Goal: Information Seeking & Learning: Learn about a topic

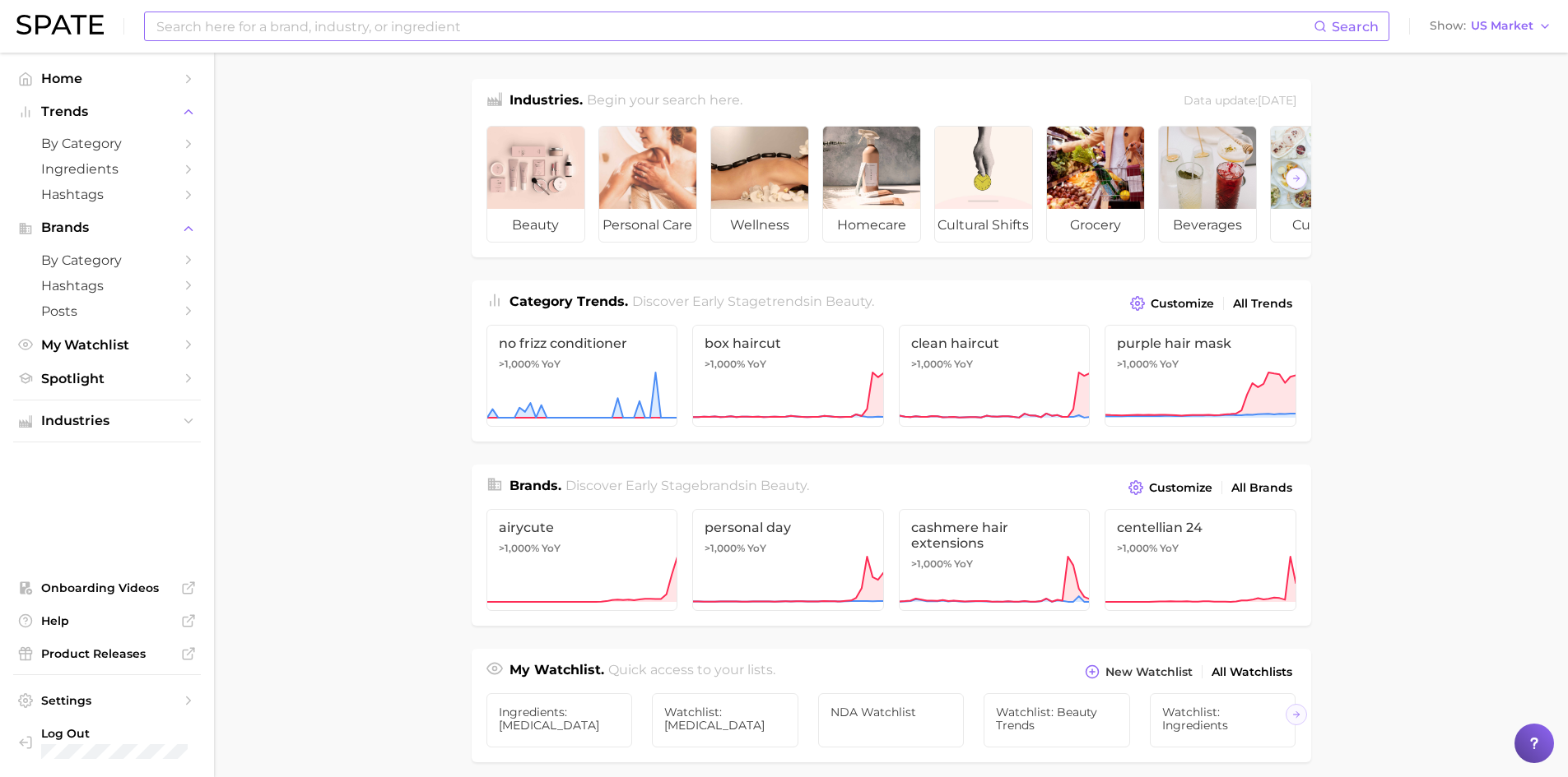
click at [303, 38] on input at bounding box center [734, 26] width 1159 height 28
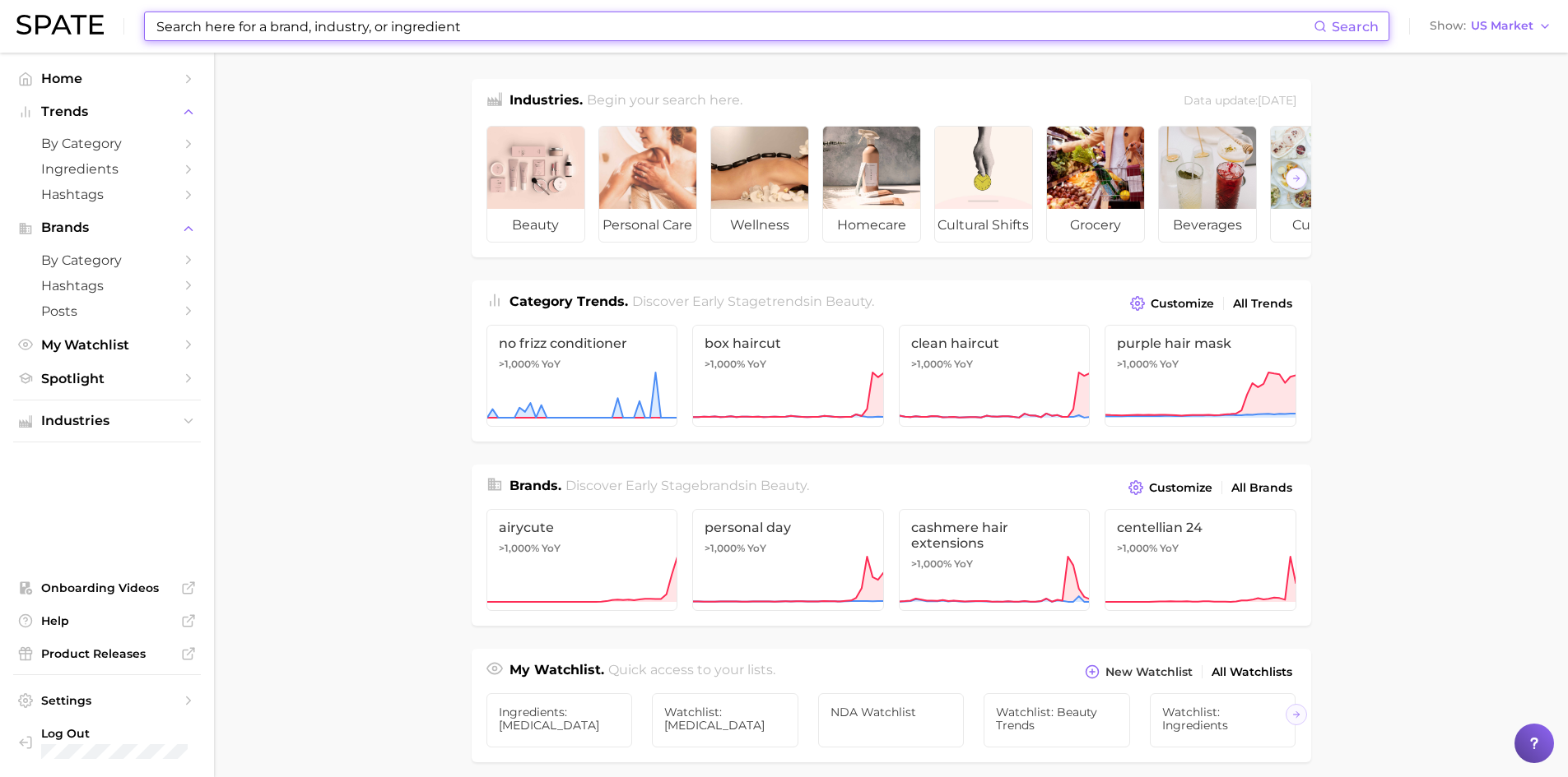
paste input "Dipropylene Glycol"
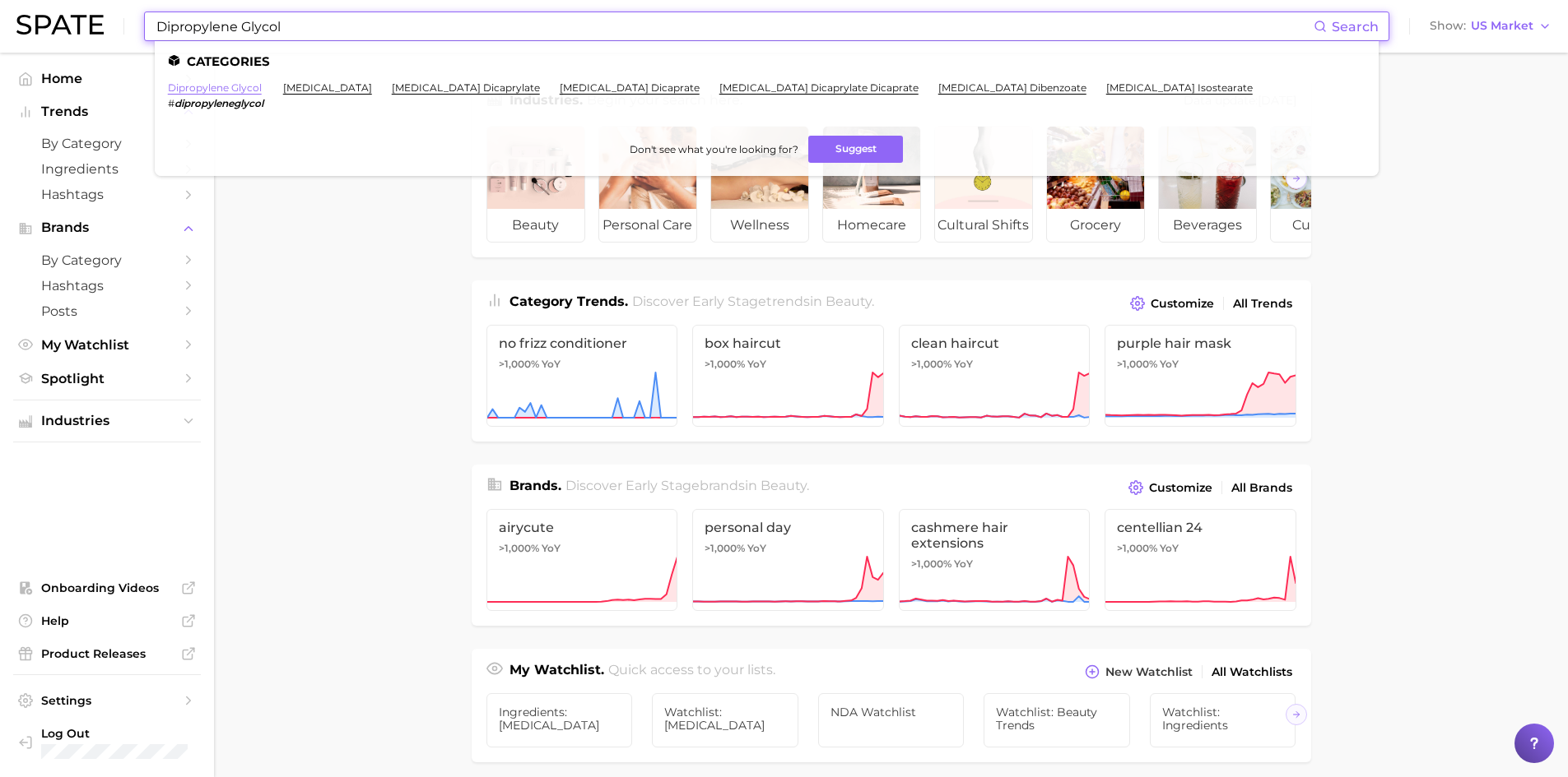
type input "Dipropylene Glycol"
click at [224, 92] on link "dipropylene glycol" at bounding box center [214, 87] width 94 height 13
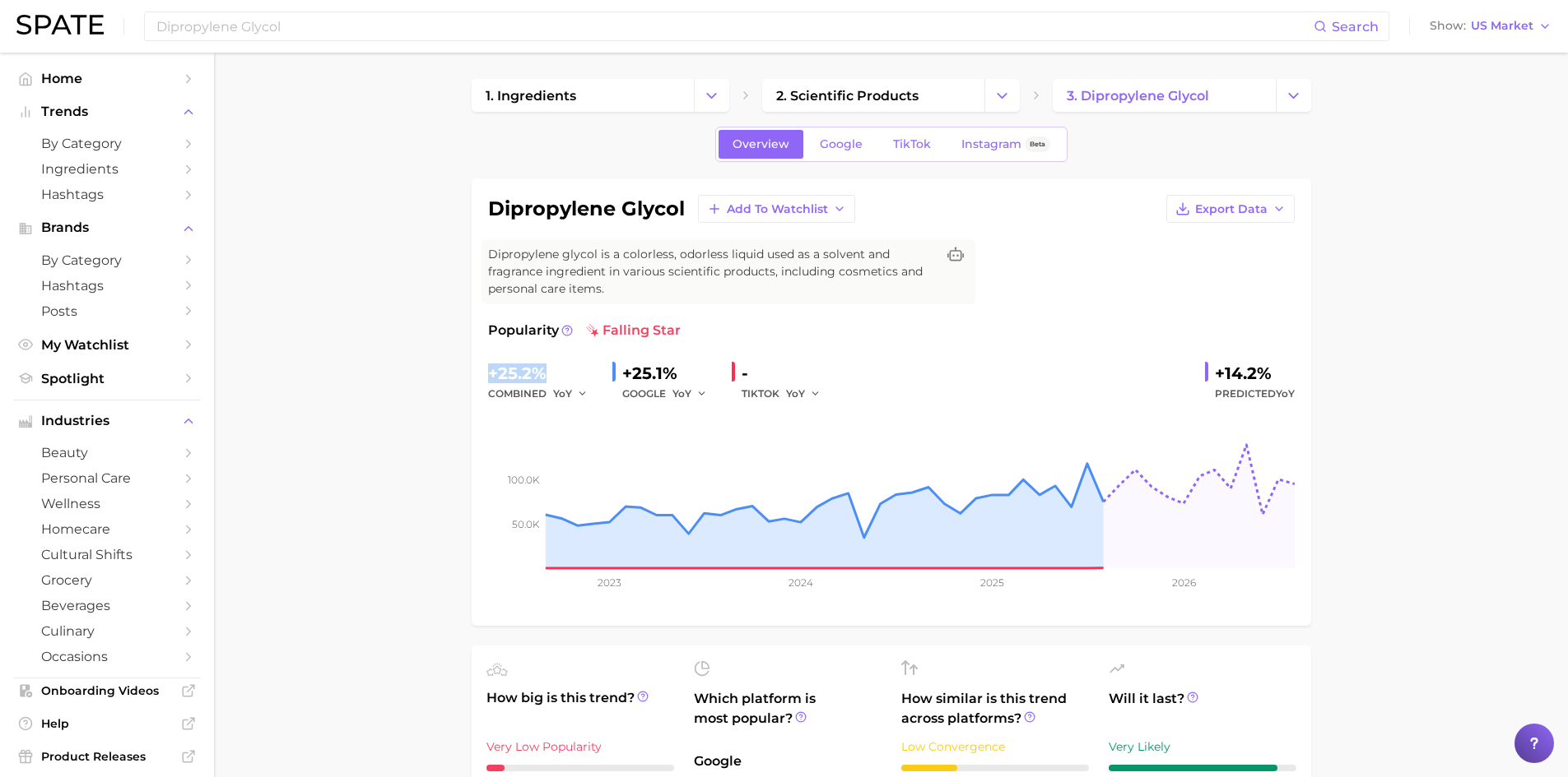
drag, startPoint x: 494, startPoint y: 372, endPoint x: 543, endPoint y: 371, distance: 49.0
click at [543, 371] on div "+25.2%" at bounding box center [543, 373] width 111 height 26
copy div "+25.2%"
drag, startPoint x: 1213, startPoint y: 371, endPoint x: 1280, endPoint y: 365, distance: 67.3
click at [1280, 365] on div "+14.2%" at bounding box center [1254, 373] width 80 height 26
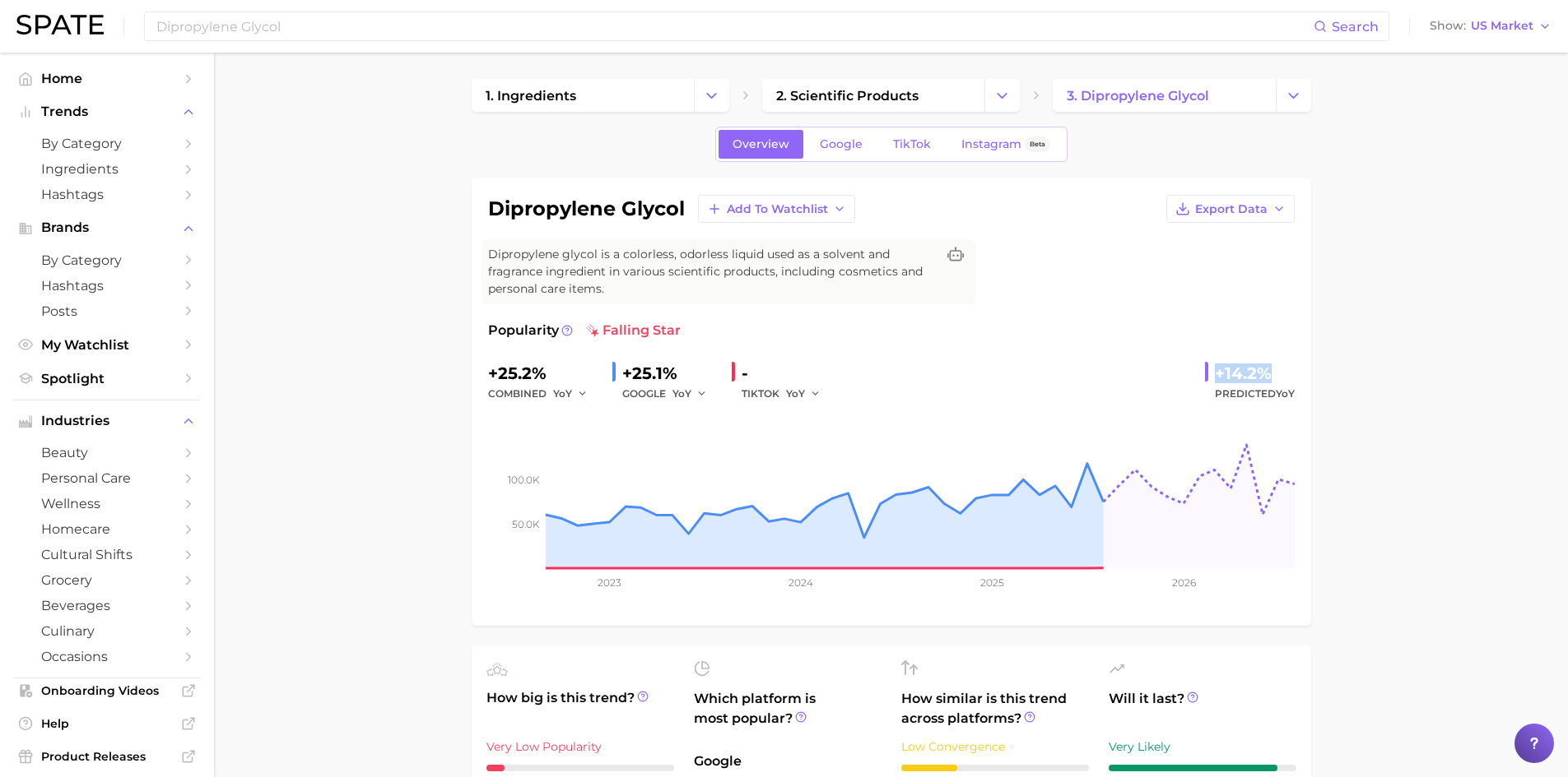
copy div "+14.2%"
click at [1225, 211] on span "Export Data" at bounding box center [1231, 209] width 72 height 14
click at [1211, 269] on span "Time Series Image" at bounding box center [1197, 269] width 110 height 14
drag, startPoint x: 173, startPoint y: 26, endPoint x: 203, endPoint y: 31, distance: 30.4
click at [175, 26] on input "Dipropylene Glycol" at bounding box center [734, 26] width 1159 height 28
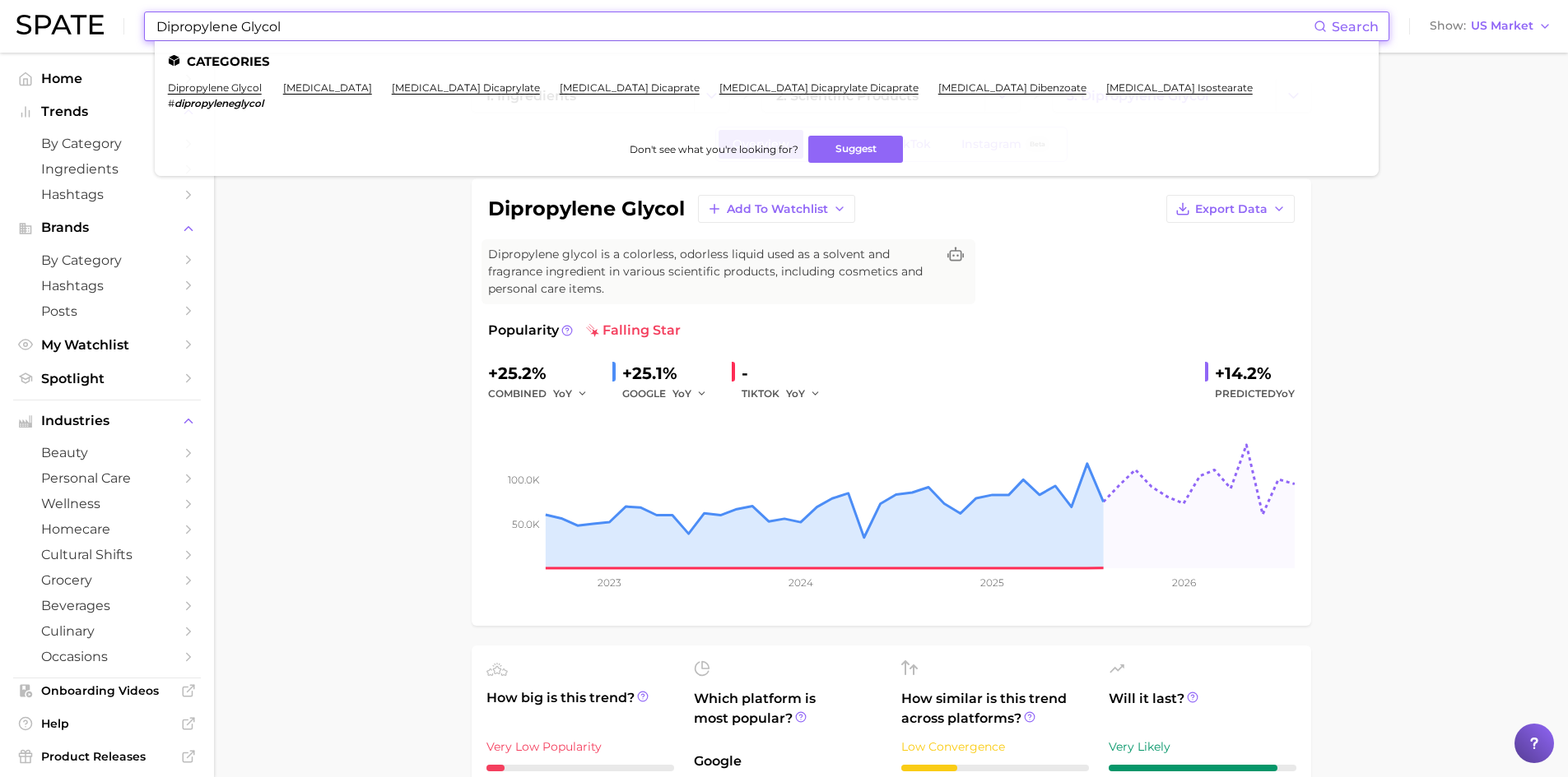
drag, startPoint x: 320, startPoint y: 35, endPoint x: 113, endPoint y: 36, distance: 207.0
click at [113, 36] on div "Dipropylene Glycol Search Categories dipropylene glycol # dipropyleneglycol [ME…" at bounding box center [783, 26] width 1535 height 53
drag, startPoint x: 366, startPoint y: 31, endPoint x: 130, endPoint y: -5, distance: 238.7
click at [130, 0] on html "Dipropylene Glycol Search Categories dipropylene glycol # dipropyleneglycol [ME…" at bounding box center [784, 388] width 1568 height 777
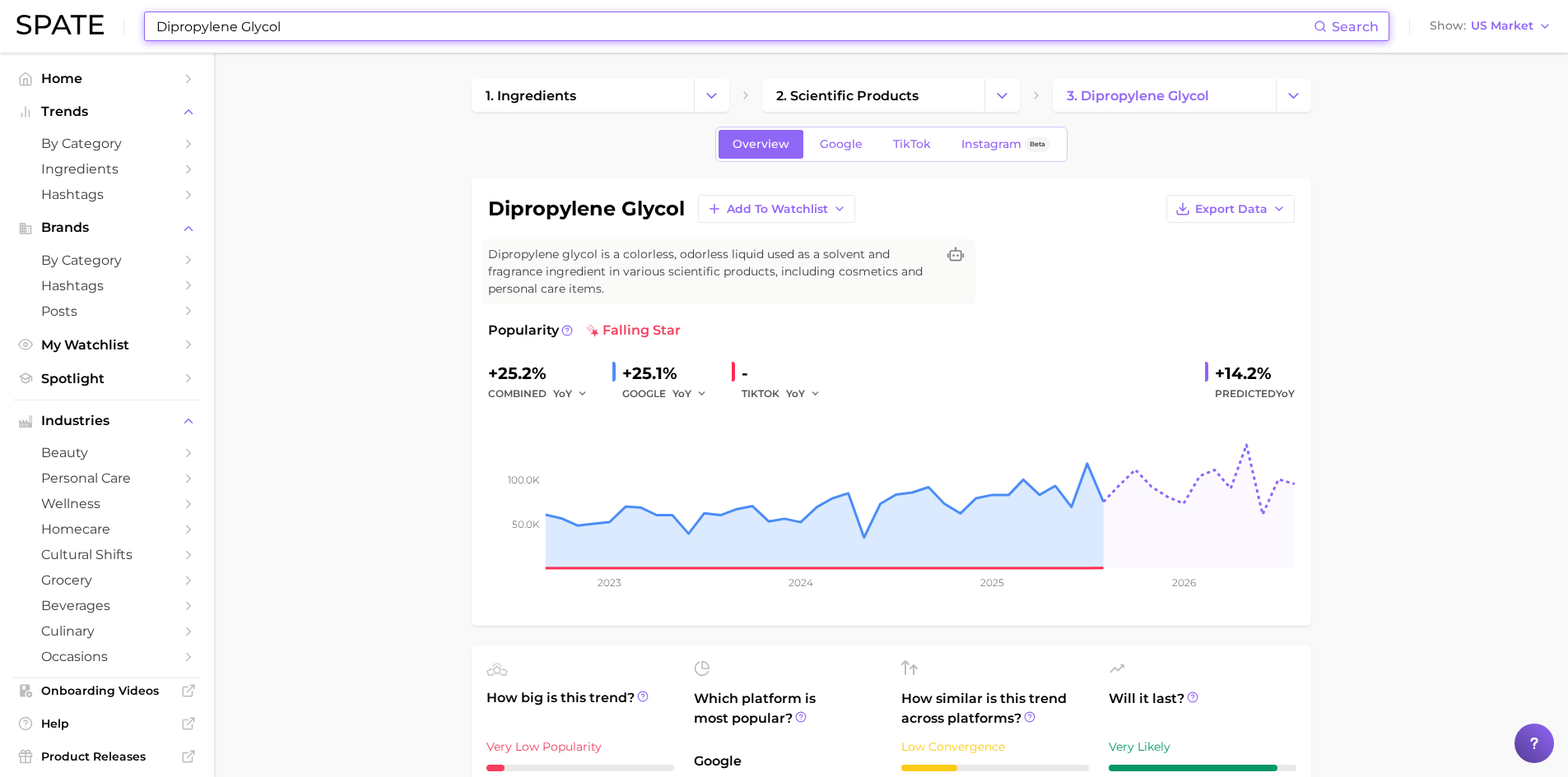
paste input "[MEDICAL_DATA] Myristate"
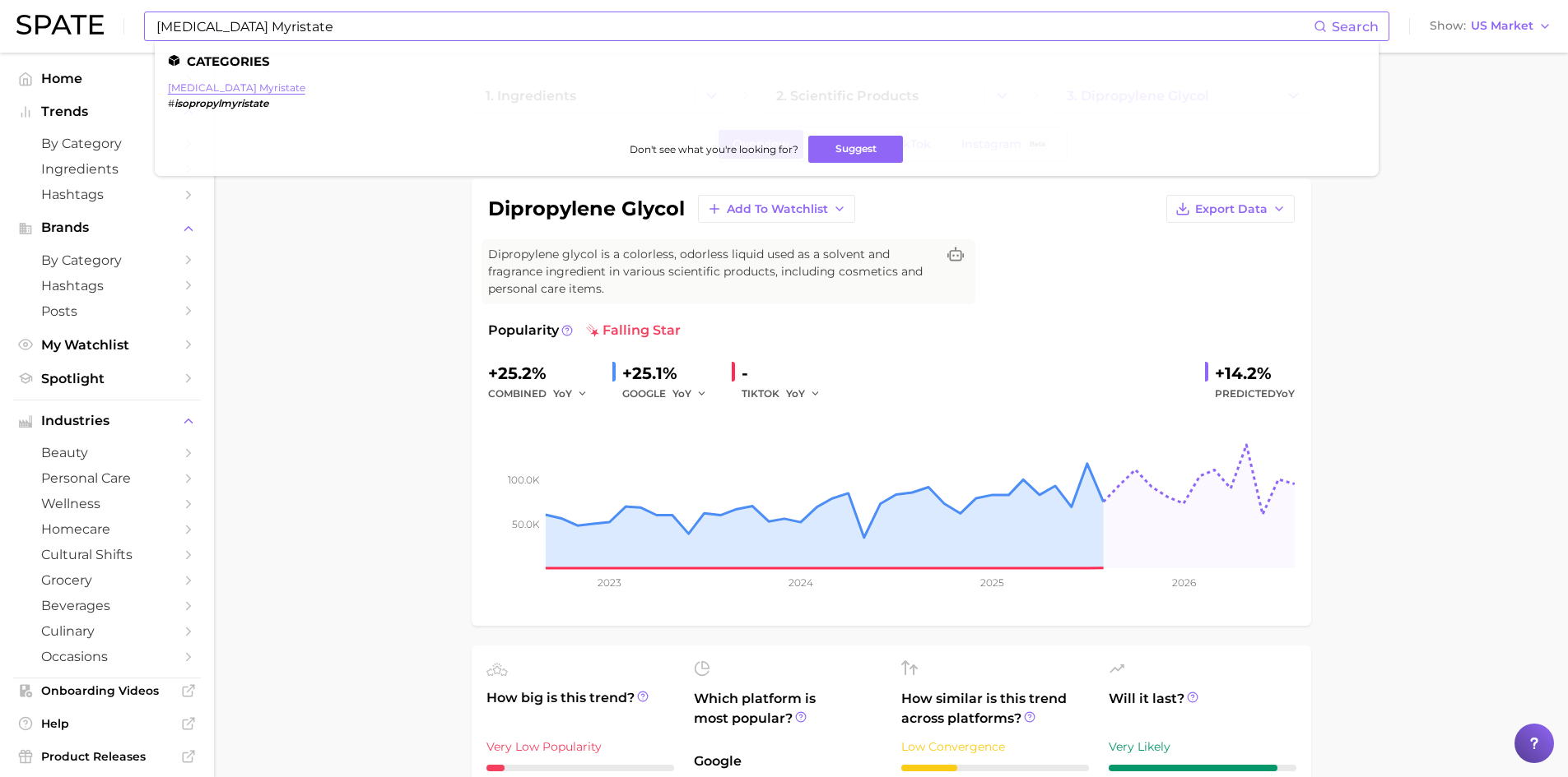
click at [202, 88] on link "[MEDICAL_DATA] myristate" at bounding box center [236, 87] width 137 height 13
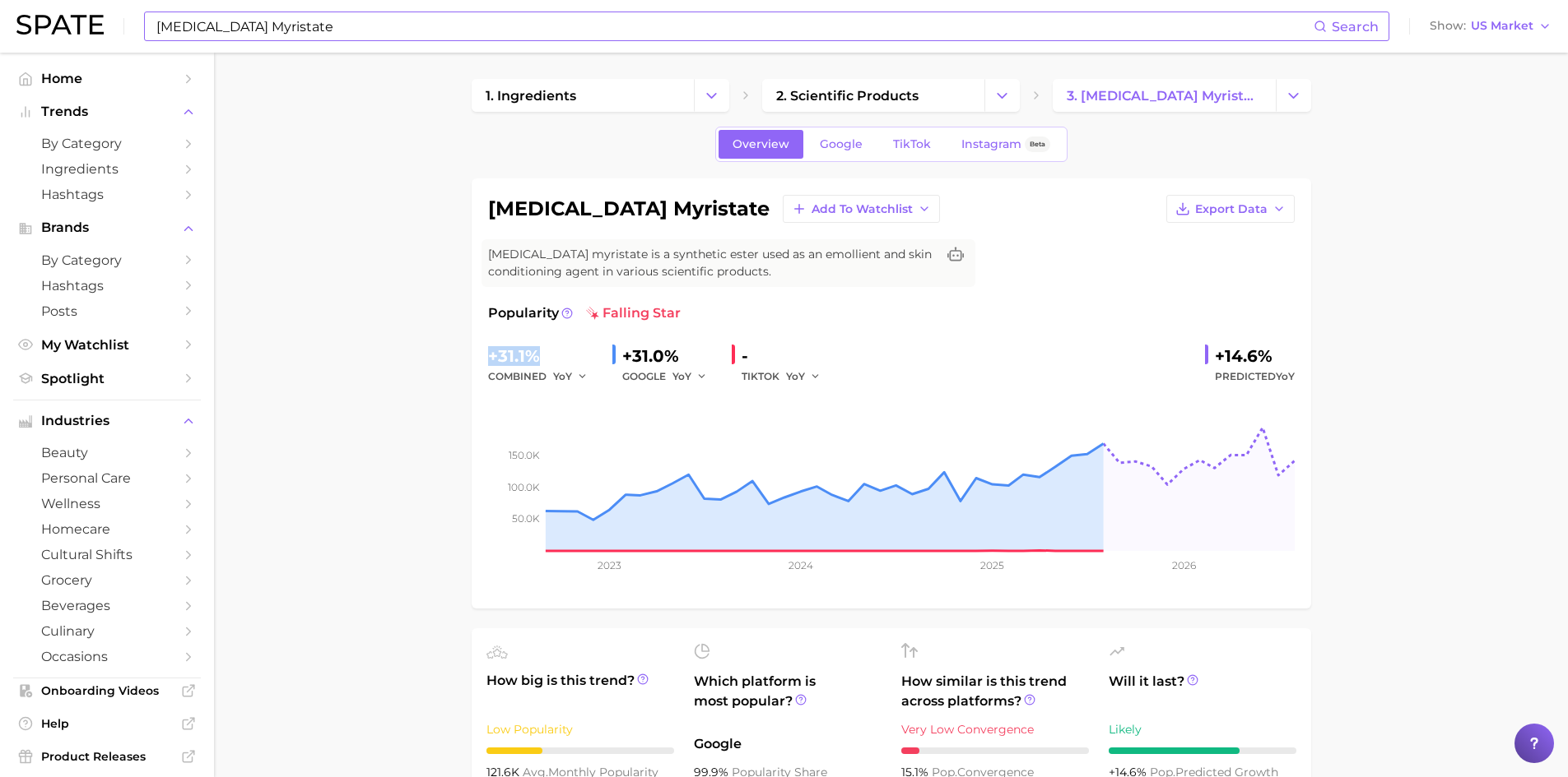
drag, startPoint x: 541, startPoint y: 356, endPoint x: 472, endPoint y: 347, distance: 69.6
click at [472, 347] on div "[MEDICAL_DATA] myristate Add to Watchlist Export Data [MEDICAL_DATA] myristate …" at bounding box center [891, 394] width 839 height 430
copy div "+31.1%"
click at [1220, 217] on button "Export Data" at bounding box center [1230, 208] width 128 height 28
click at [1206, 275] on span "Time Series Image" at bounding box center [1197, 269] width 110 height 14
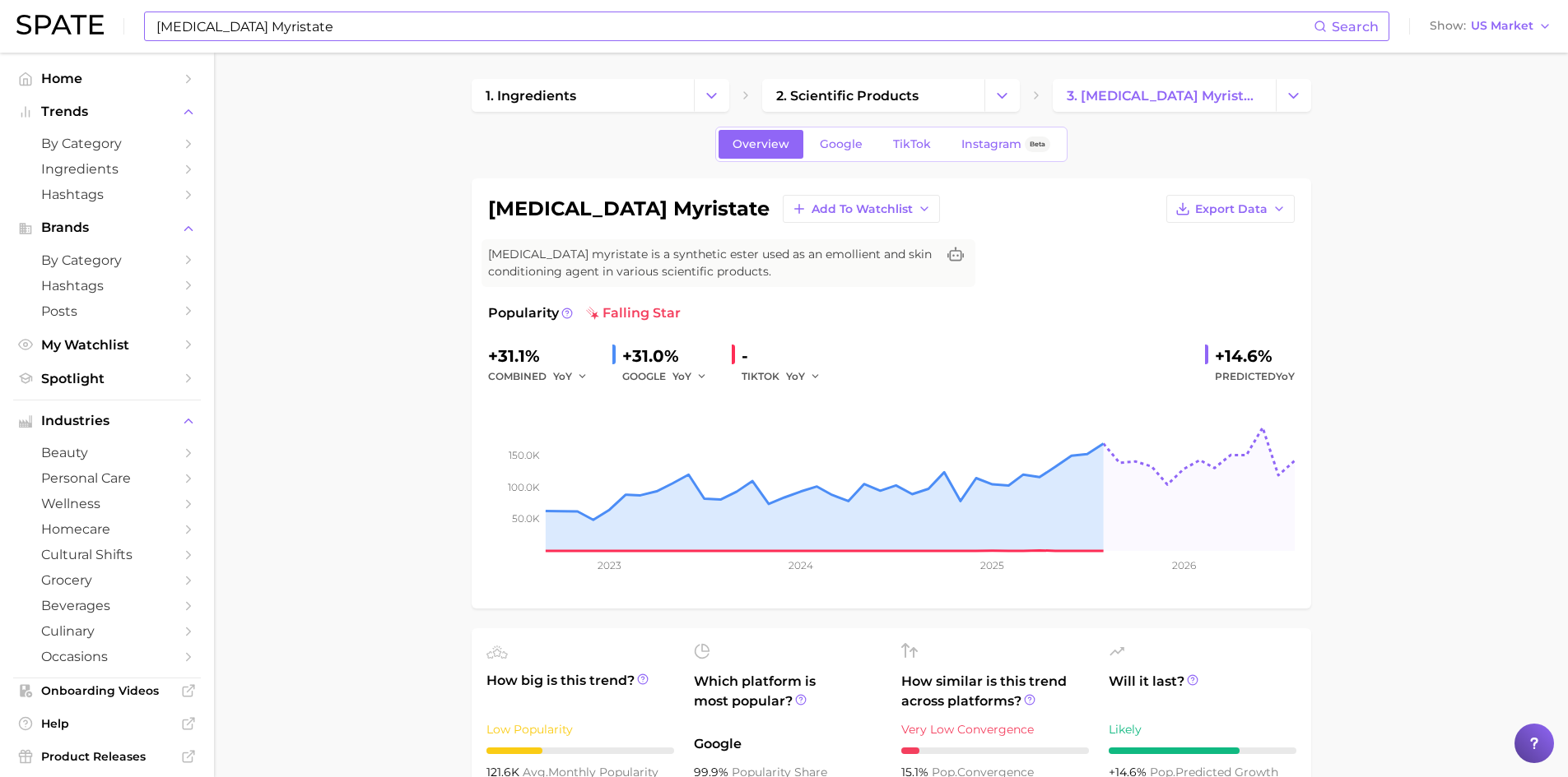
drag, startPoint x: 1215, startPoint y: 353, endPoint x: 1284, endPoint y: 352, distance: 69.0
click at [1284, 352] on div "+14.6%" at bounding box center [1254, 356] width 80 height 26
copy div "+14.6%"
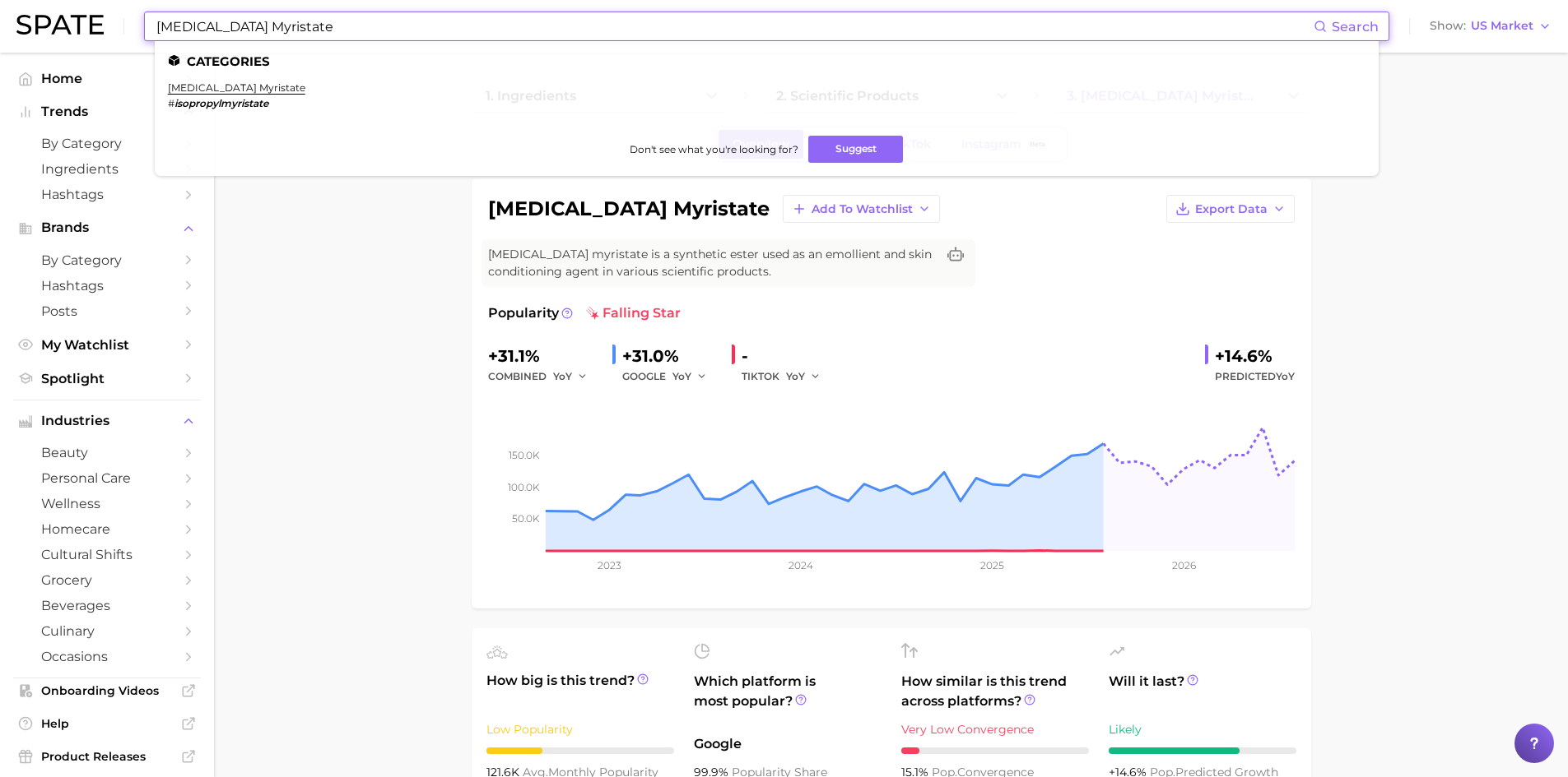
drag, startPoint x: 301, startPoint y: 26, endPoint x: 66, endPoint y: 12, distance: 235.4
click at [66, 12] on div "[MEDICAL_DATA] Myristate Search Categories [MEDICAL_DATA] myristate # isopropyl…" at bounding box center [783, 26] width 1535 height 53
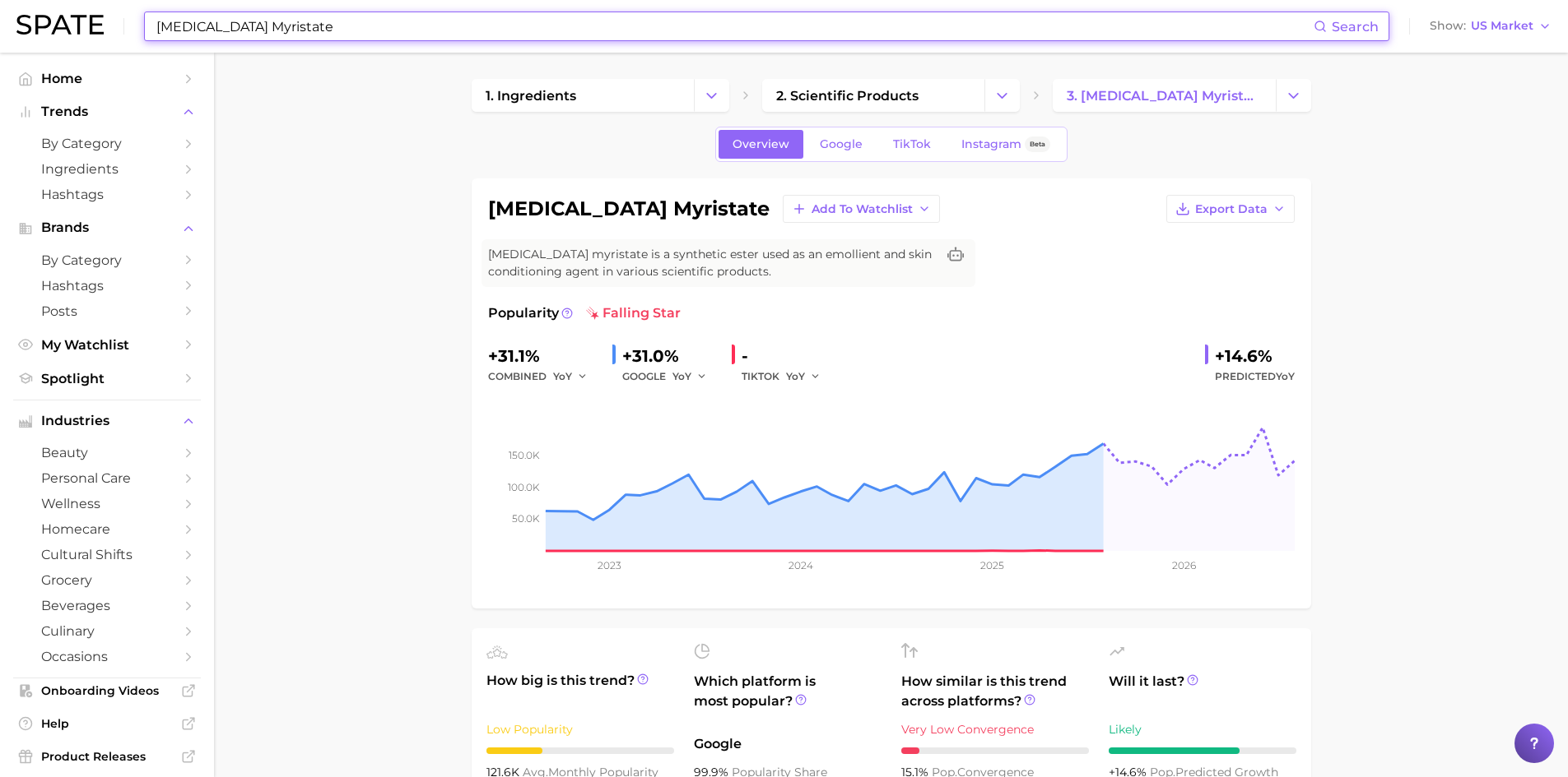
paste input "Lactobacillus"
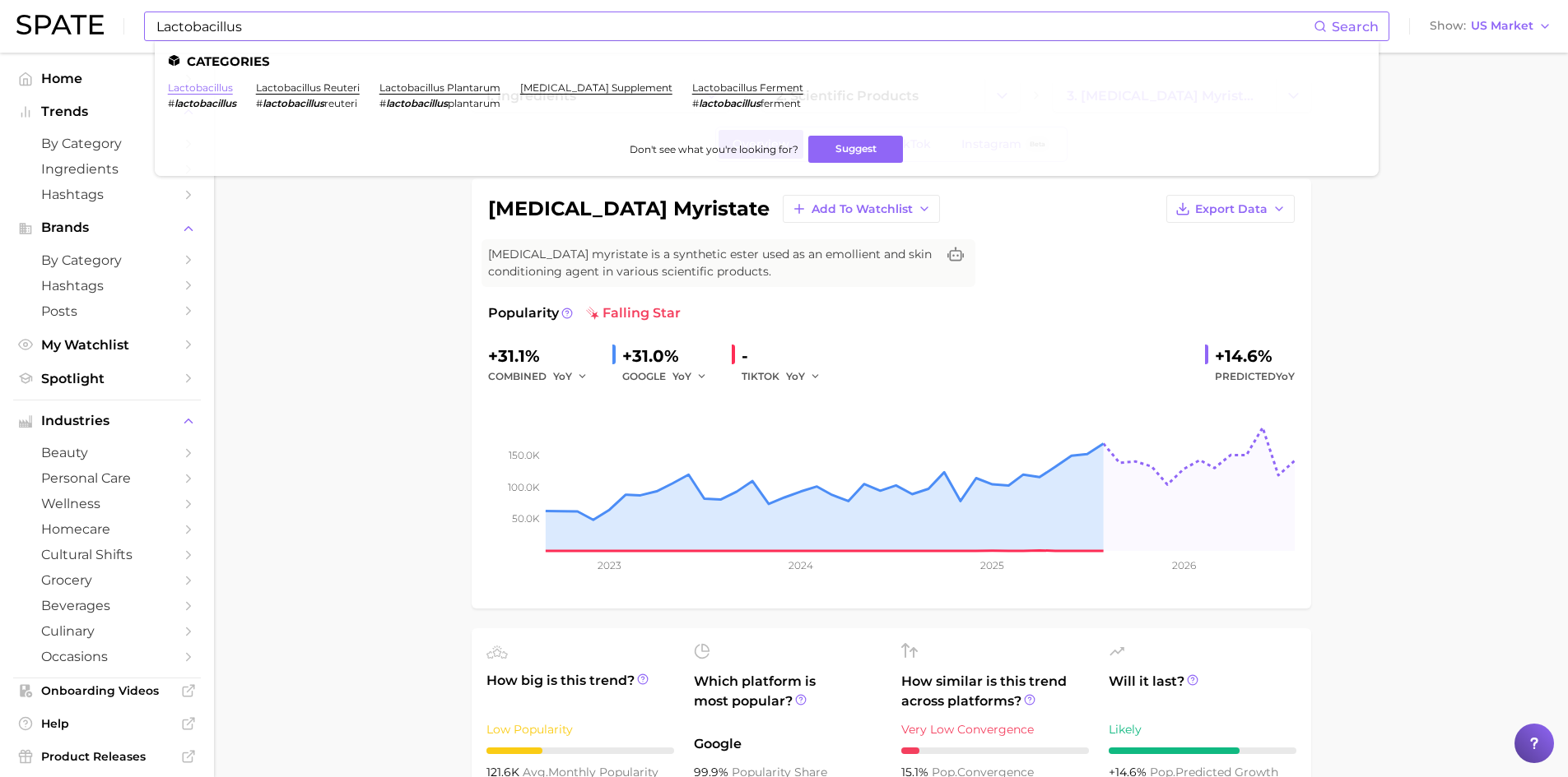
click at [201, 86] on link "lactobacillus" at bounding box center [200, 87] width 65 height 13
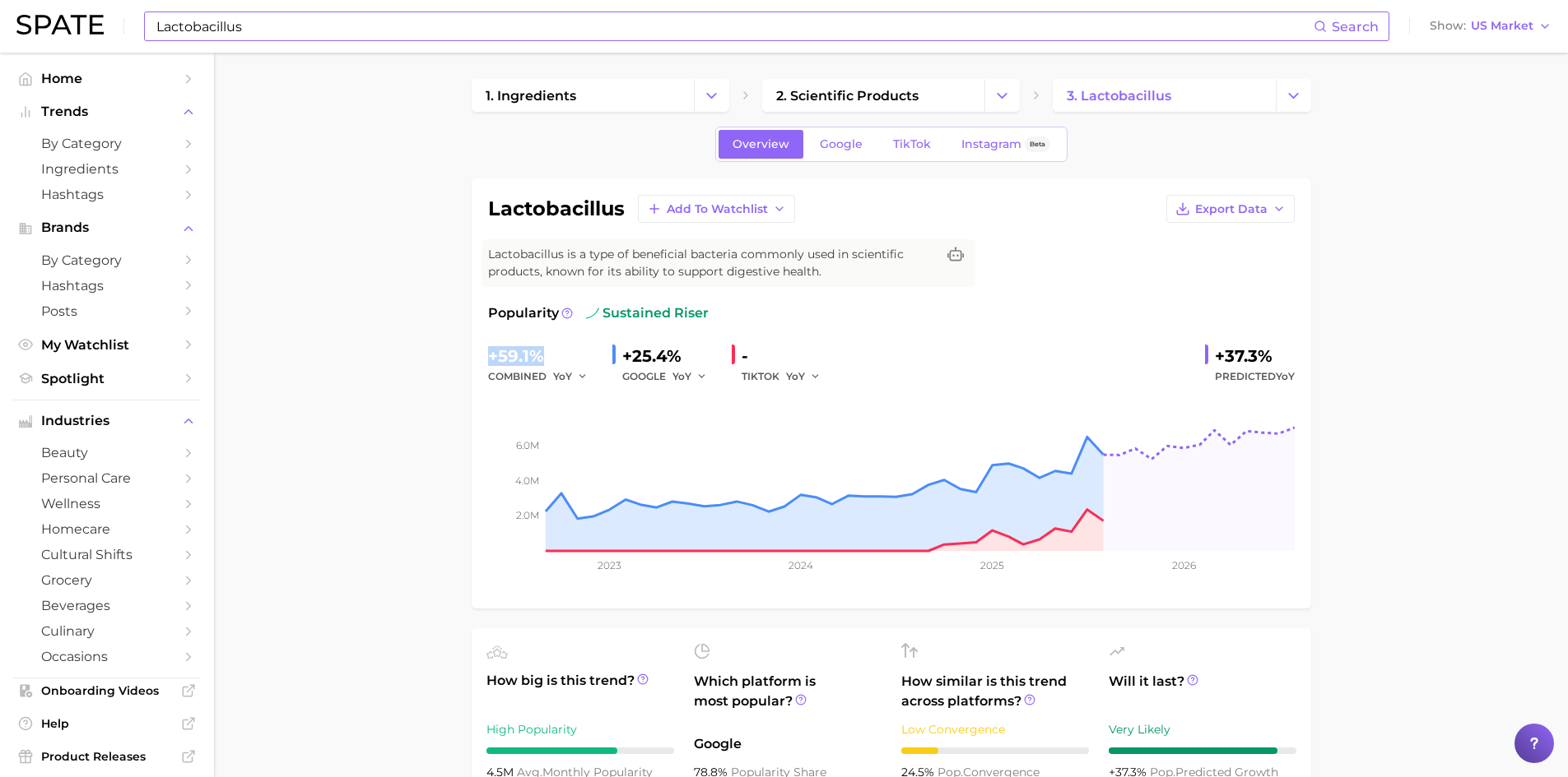
drag, startPoint x: 541, startPoint y: 359, endPoint x: 467, endPoint y: 349, distance: 74.7
click at [474, 348] on div "lactobacillus Add to Watchlist Export Data Lactobacillus is a type of beneficia…" at bounding box center [891, 394] width 839 height 430
drag, startPoint x: 538, startPoint y: 358, endPoint x: 475, endPoint y: 349, distance: 63.6
click at [475, 349] on div "lactobacillus Add to Watchlist Export Data Lactobacillus is a type of beneficia…" at bounding box center [891, 394] width 839 height 430
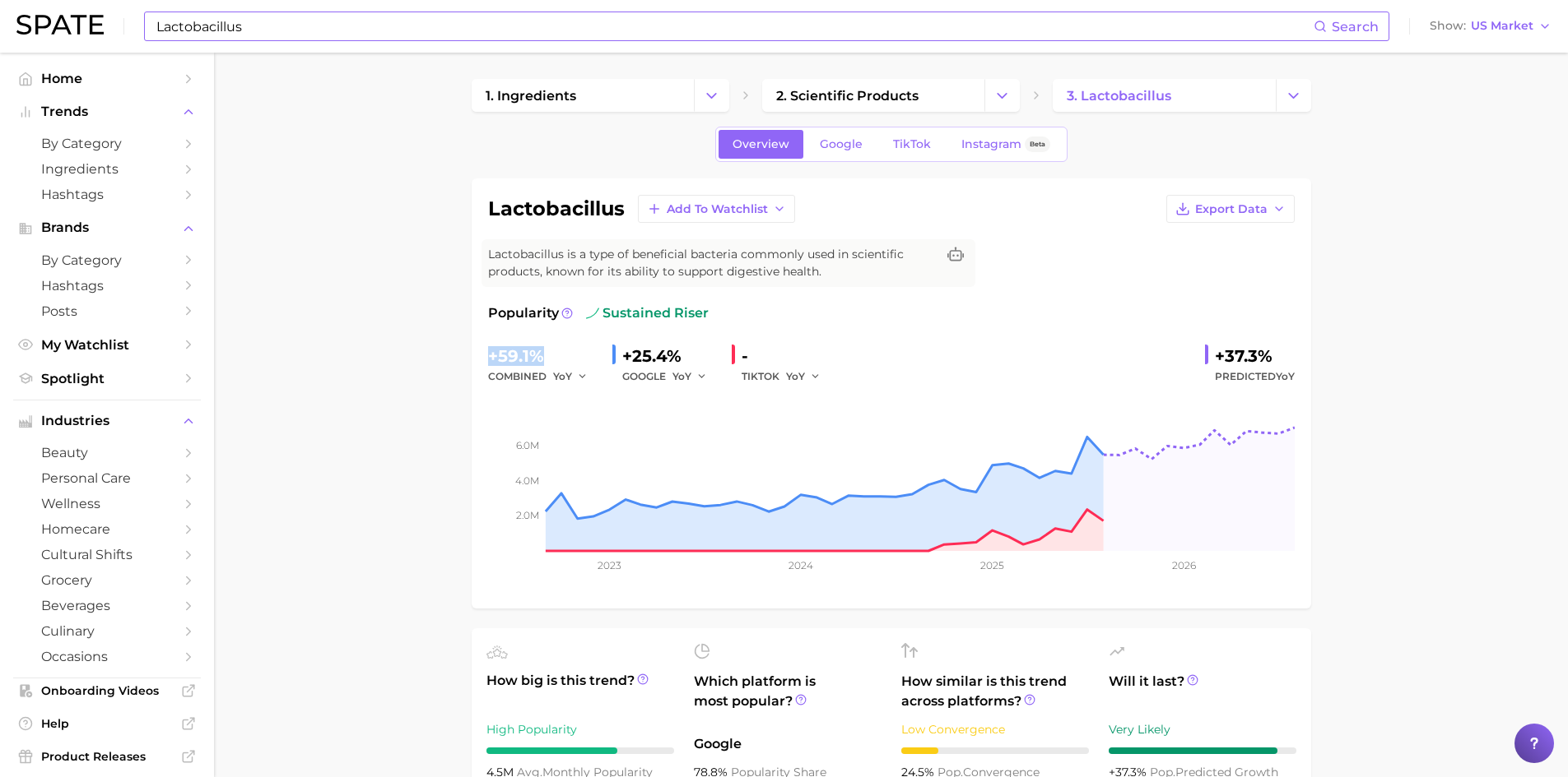
copy div "+59.1%"
click at [1249, 216] on button "Export Data" at bounding box center [1230, 208] width 128 height 28
click at [1232, 269] on span "Time Series Image" at bounding box center [1197, 269] width 110 height 14
drag, startPoint x: 1212, startPoint y: 355, endPoint x: 1277, endPoint y: 347, distance: 65.5
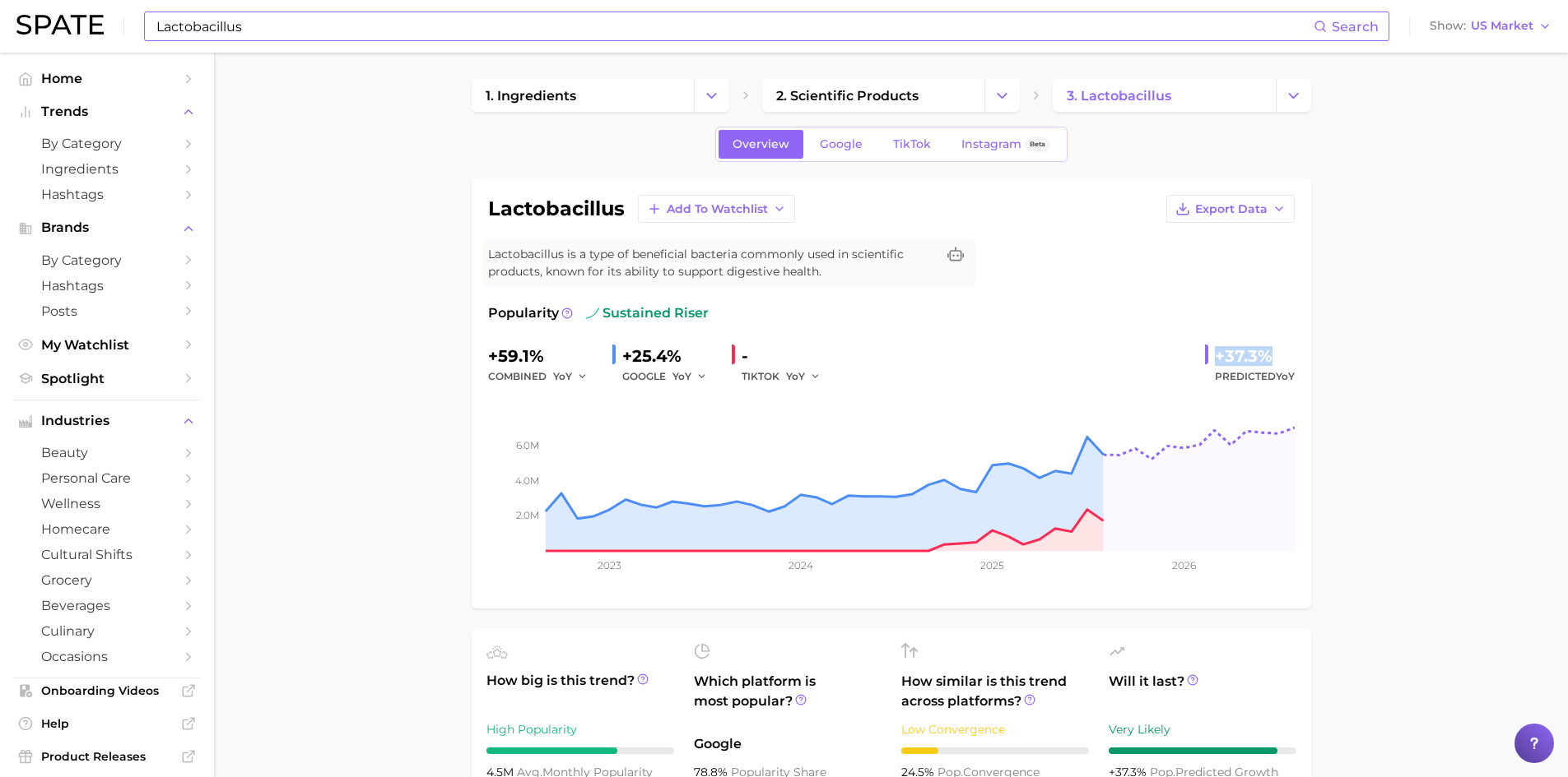
click at [1277, 347] on div "+37.3% Predicted YoY" at bounding box center [1249, 364] width 90 height 43
copy div "+37.3%"
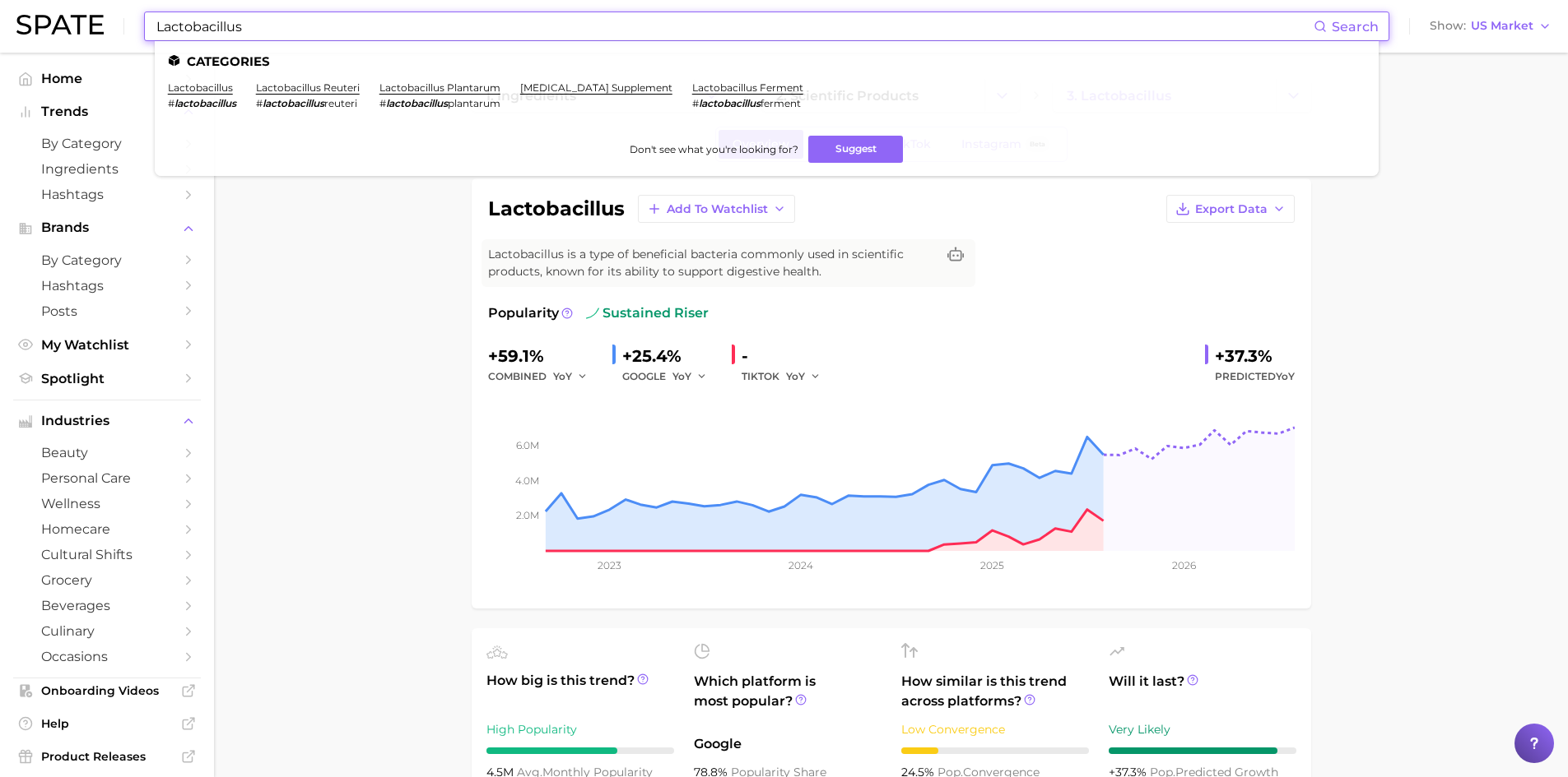
click at [208, 28] on input "Lactobacillus" at bounding box center [734, 26] width 1159 height 28
click at [208, 27] on input "Lactobacillus" at bounding box center [734, 26] width 1159 height 28
paste input "Cocamidopropyl Hydroxysultaine"
click at [387, 25] on input "Cocamidopropyl Hydroxysultaine" at bounding box center [734, 26] width 1159 height 28
click at [282, 86] on link "cocamidopropyl hydroxysultaine" at bounding box center [251, 87] width 167 height 13
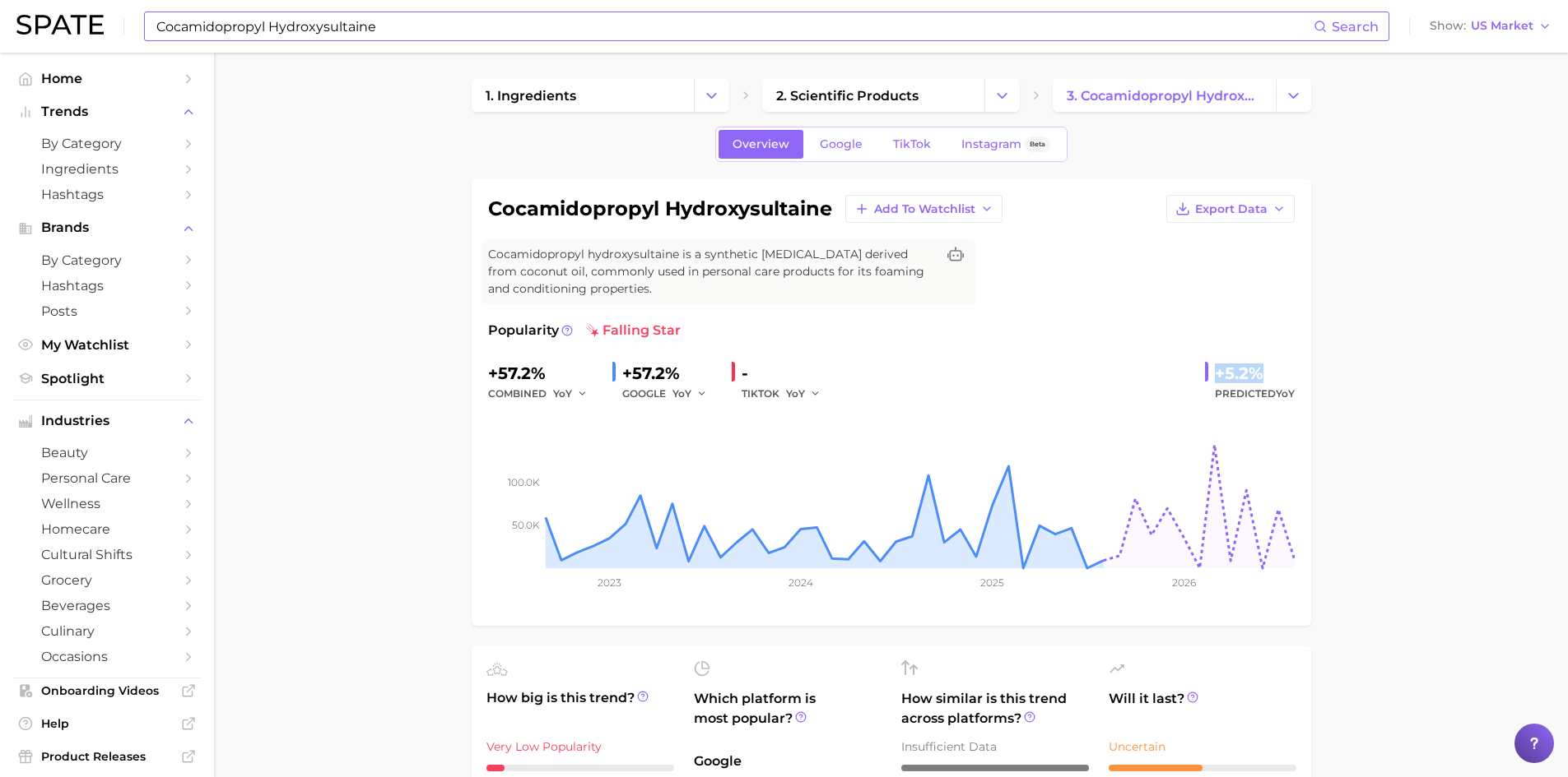
drag, startPoint x: 1214, startPoint y: 378, endPoint x: 1264, endPoint y: 369, distance: 50.8
click at [1264, 369] on div "+5.2%" at bounding box center [1254, 373] width 80 height 26
copy div "+5.2%"
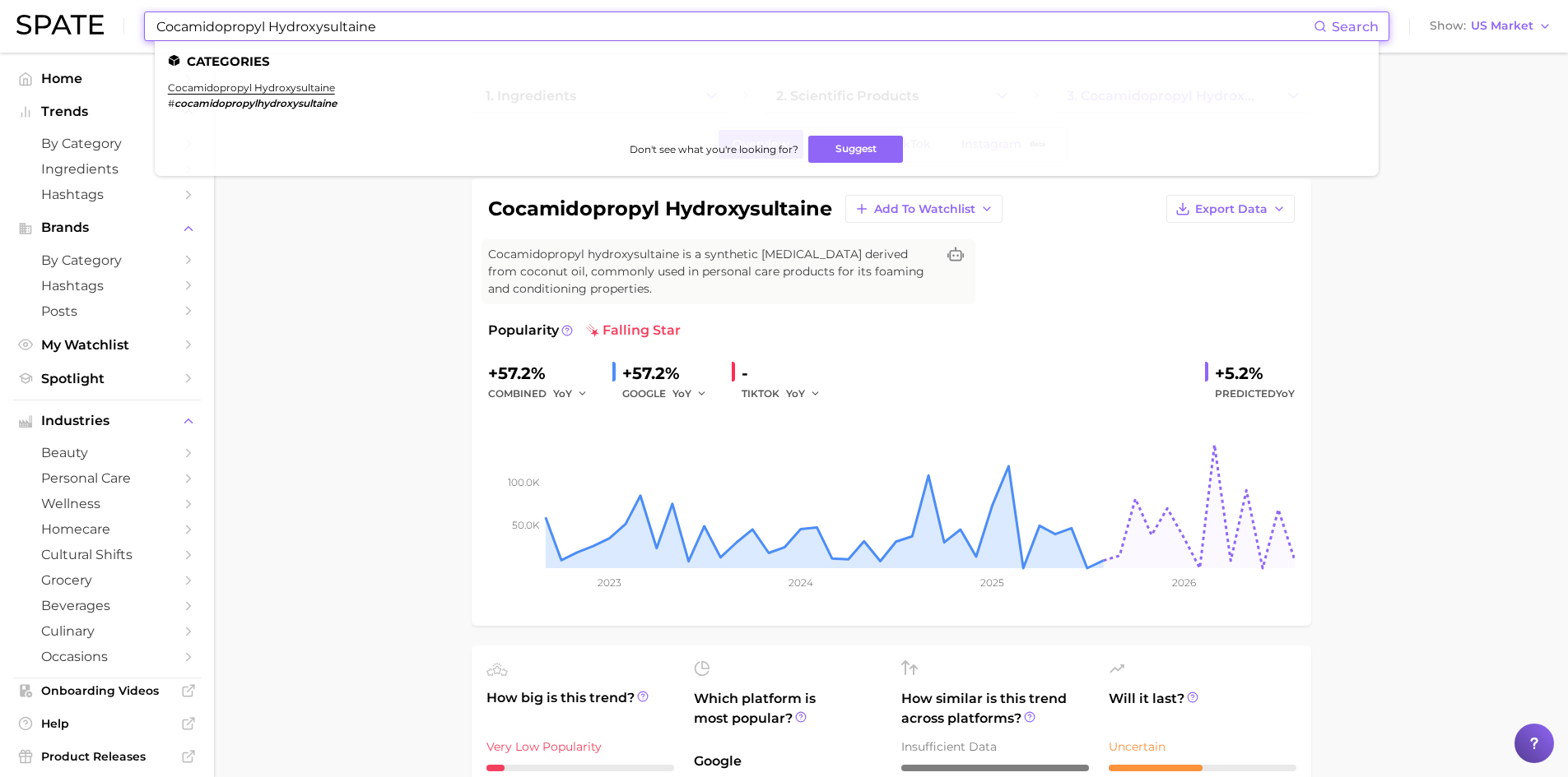
drag, startPoint x: 390, startPoint y: 30, endPoint x: 105, endPoint y: 5, distance: 286.1
click at [104, 5] on div "Cocamidopropyl Hydroxysultaine Search Categories cocamidopropyl hydroxysultaine…" at bounding box center [783, 26] width 1535 height 53
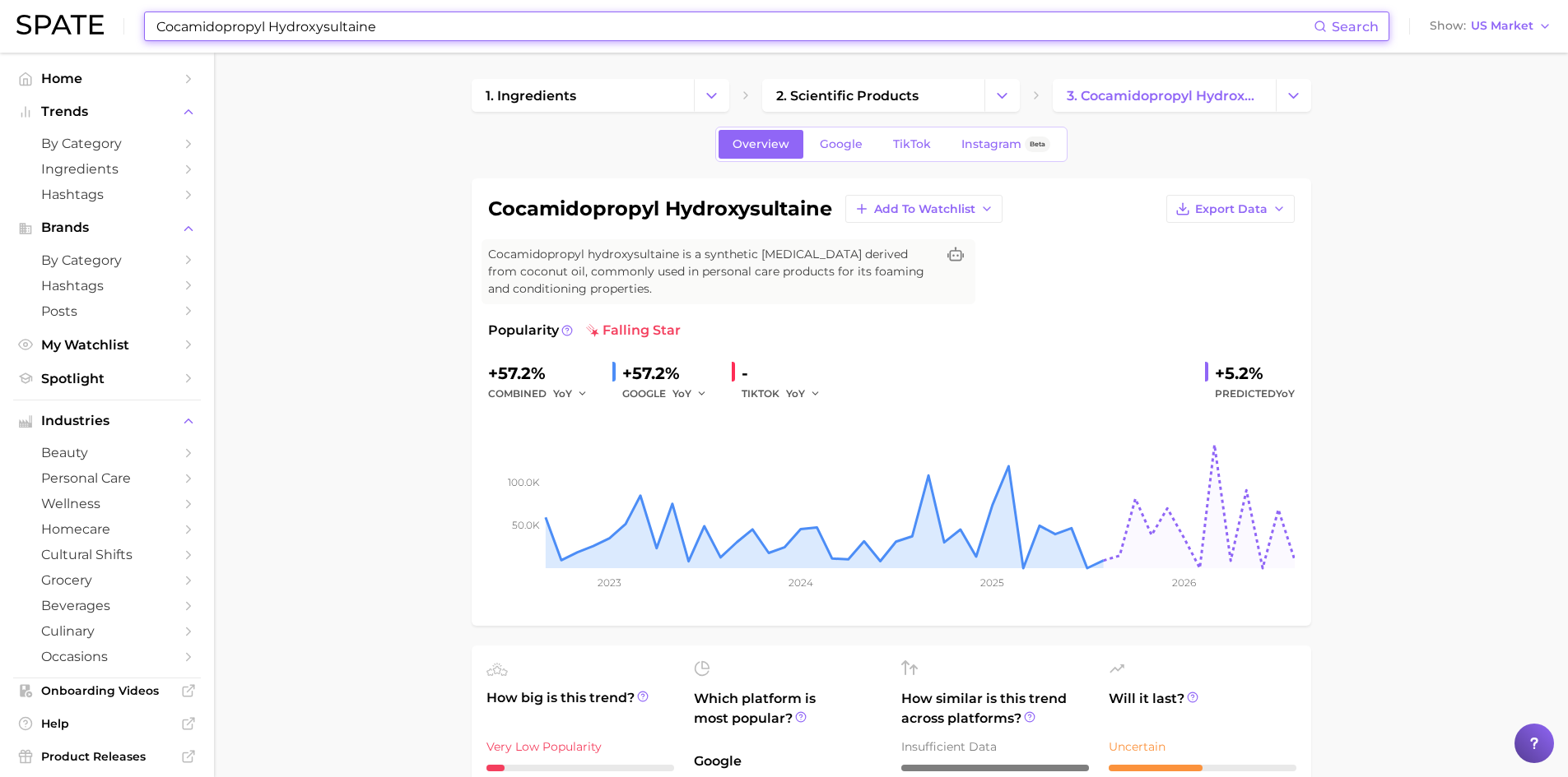
paste input "Polyquaternium-10"
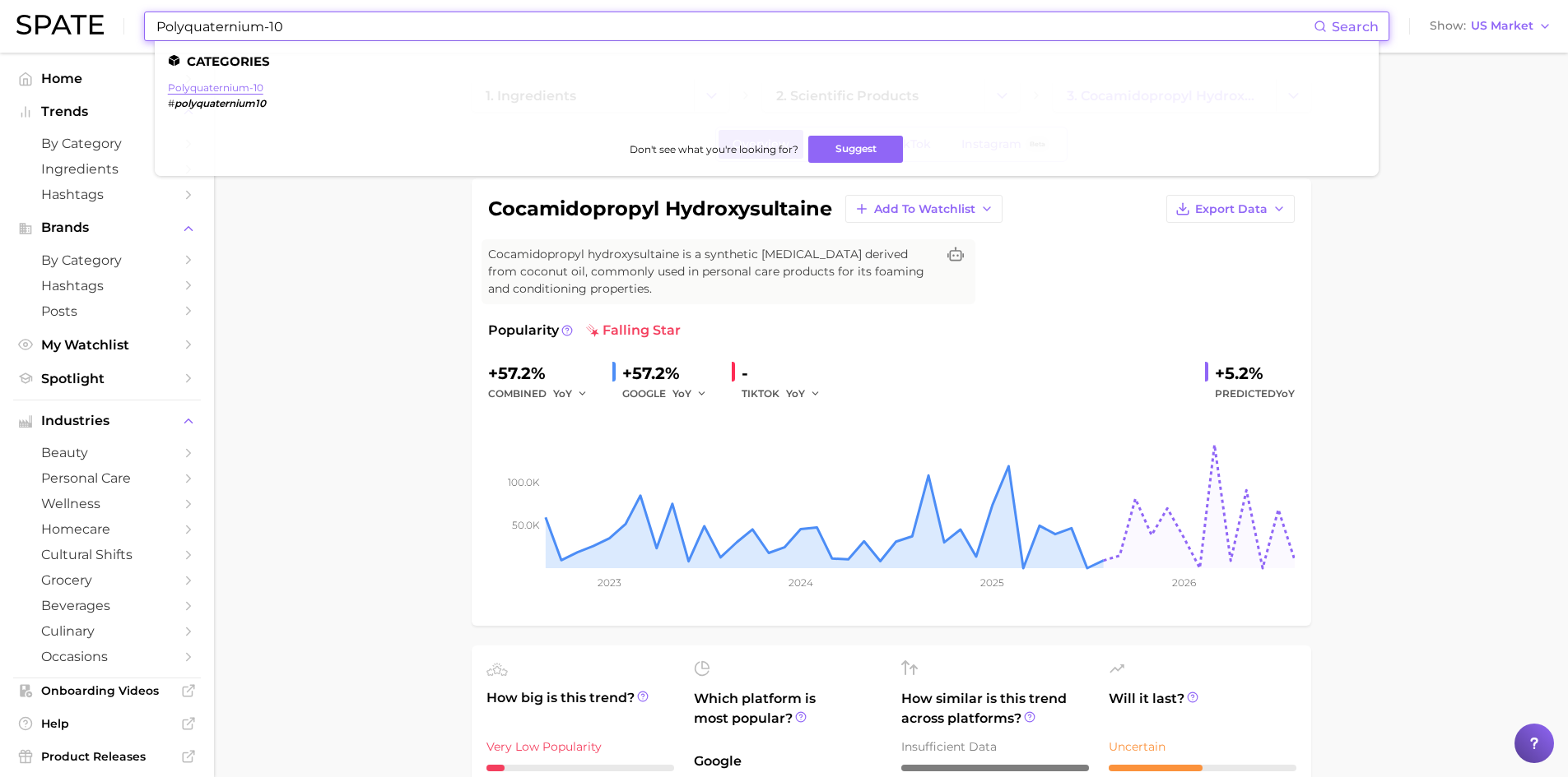
click at [218, 86] on link "polyquaternium-10" at bounding box center [215, 87] width 96 height 13
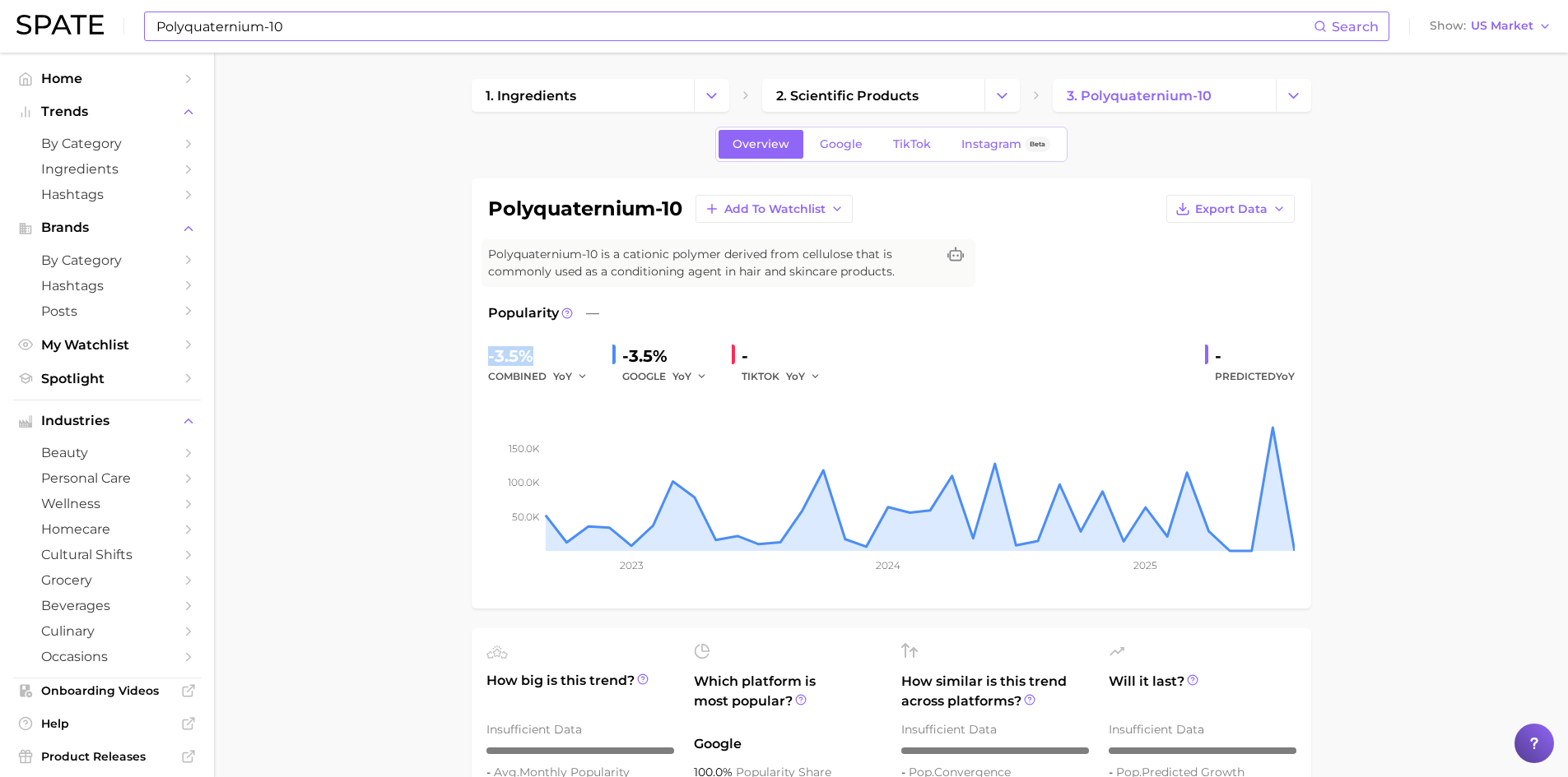
drag, startPoint x: 531, startPoint y: 355, endPoint x: 469, endPoint y: 345, distance: 62.8
copy div "-3.5%"
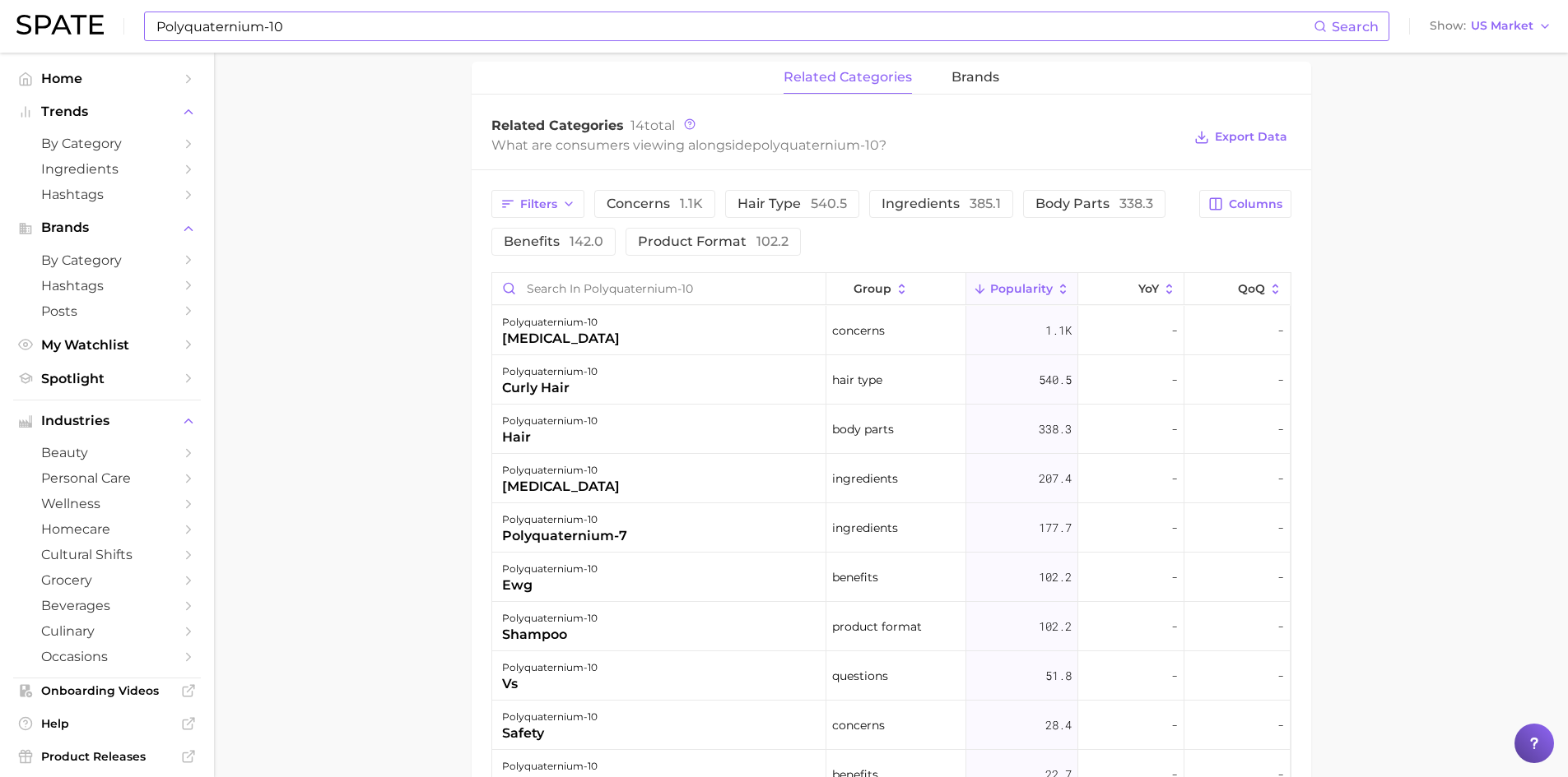
scroll to position [741, 0]
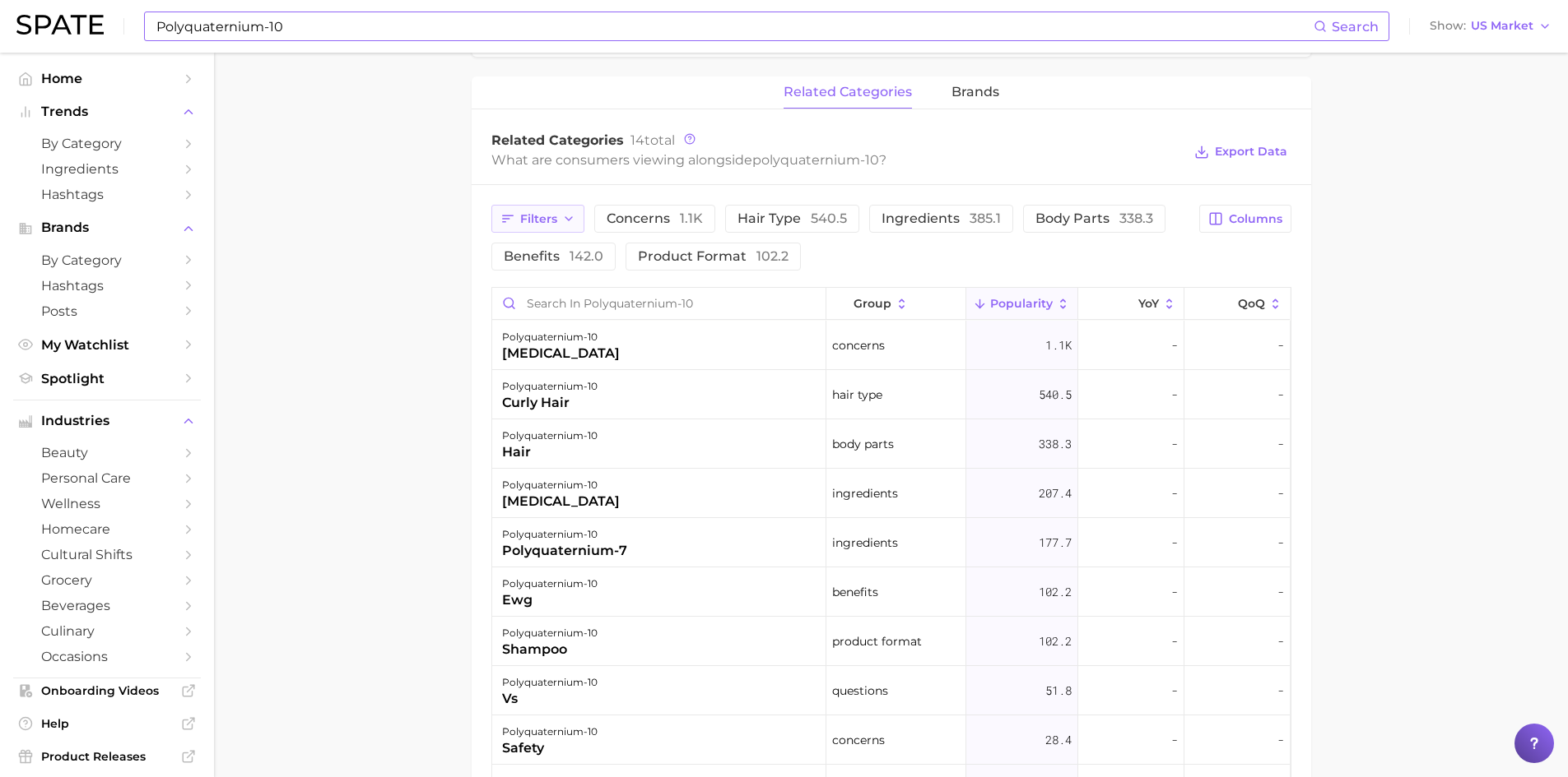
click at [565, 220] on icon "button" at bounding box center [569, 219] width 14 height 14
click at [553, 291] on button "clean beauty 11.4" at bounding box center [629, 288] width 257 height 26
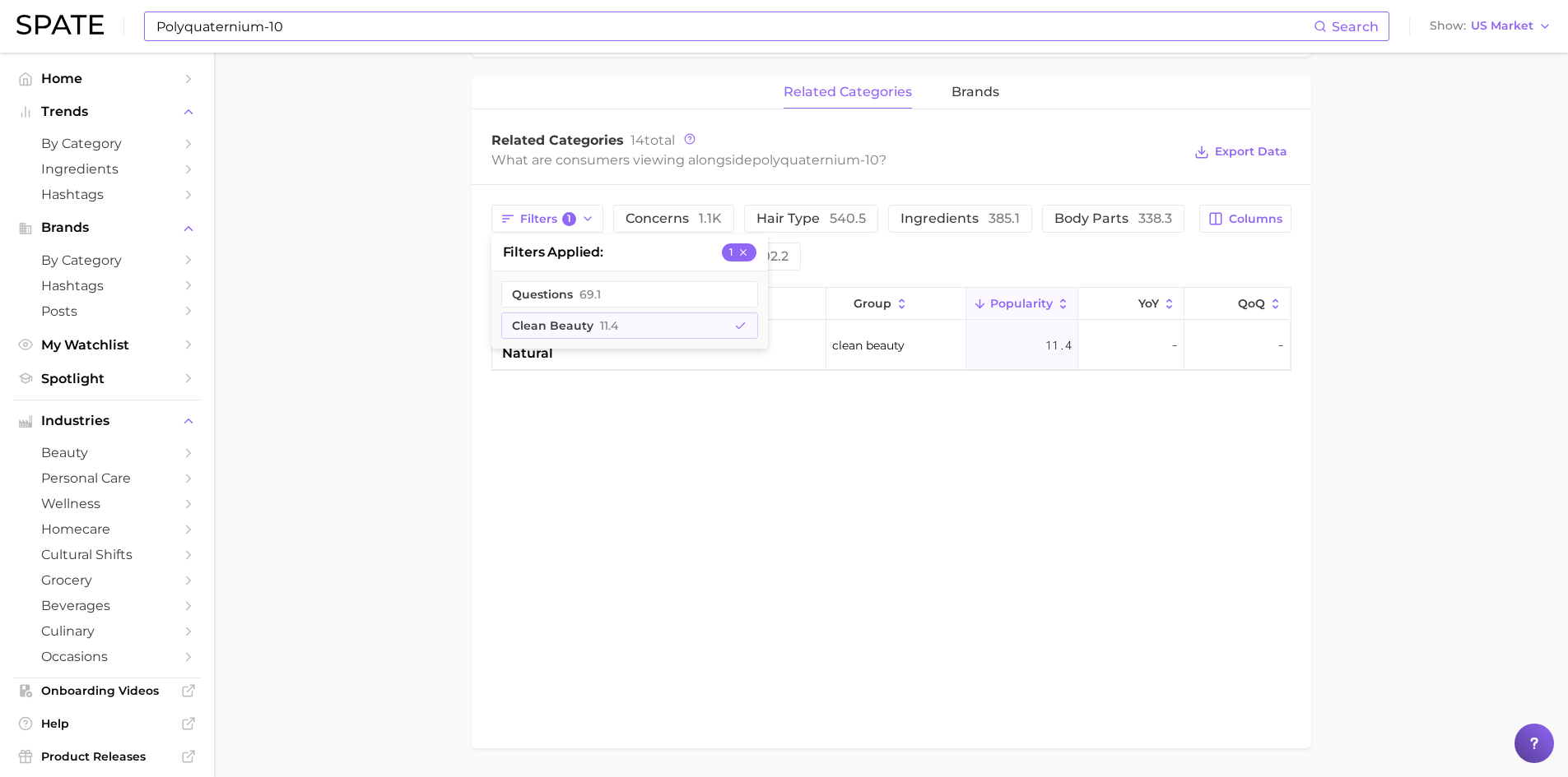
click at [407, 361] on main "1. ingredients 2. scientific products 3. polyquaternium-10 Overview Google TikT…" at bounding box center [890, 71] width 1354 height 1518
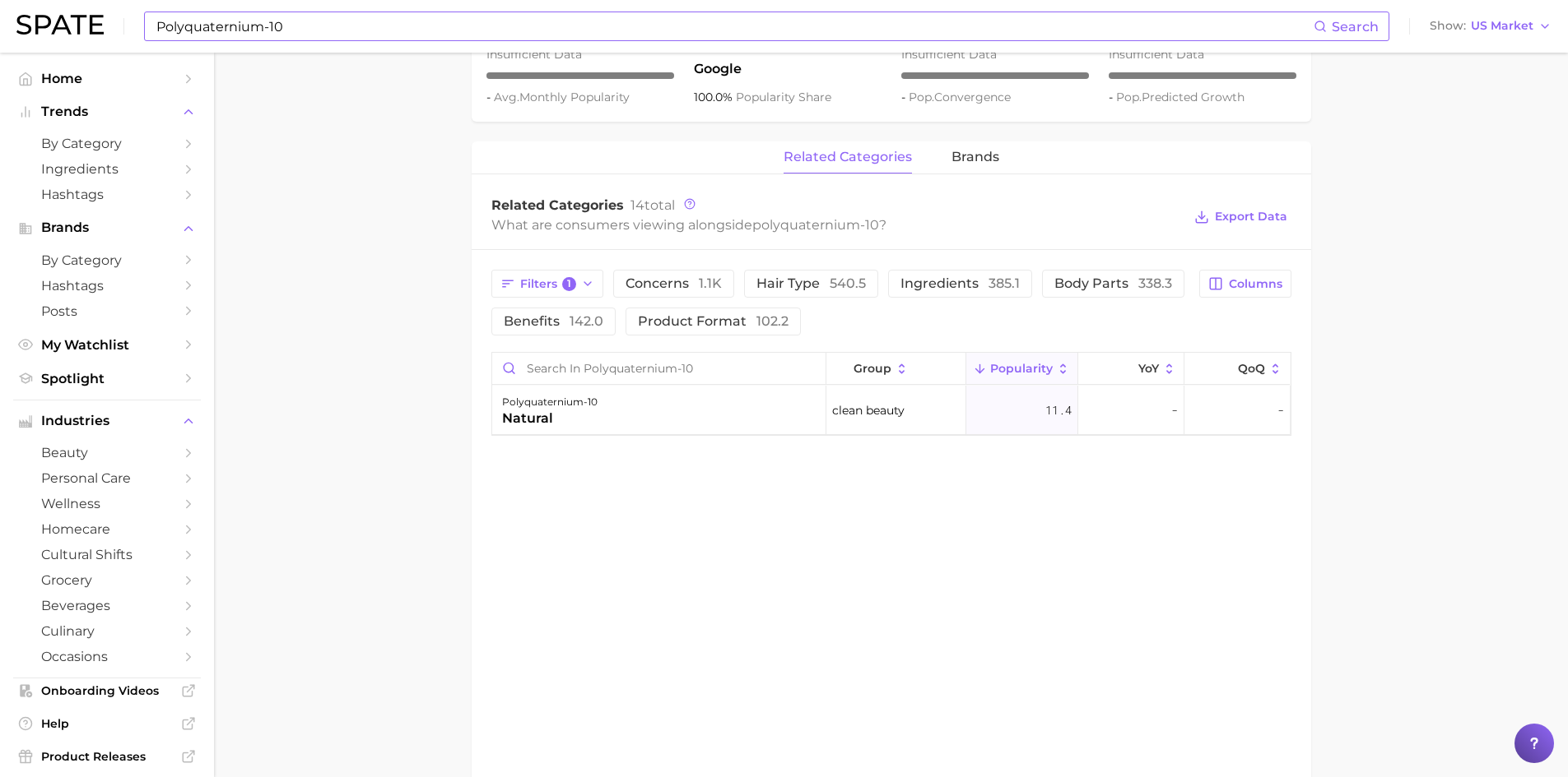
scroll to position [658, 0]
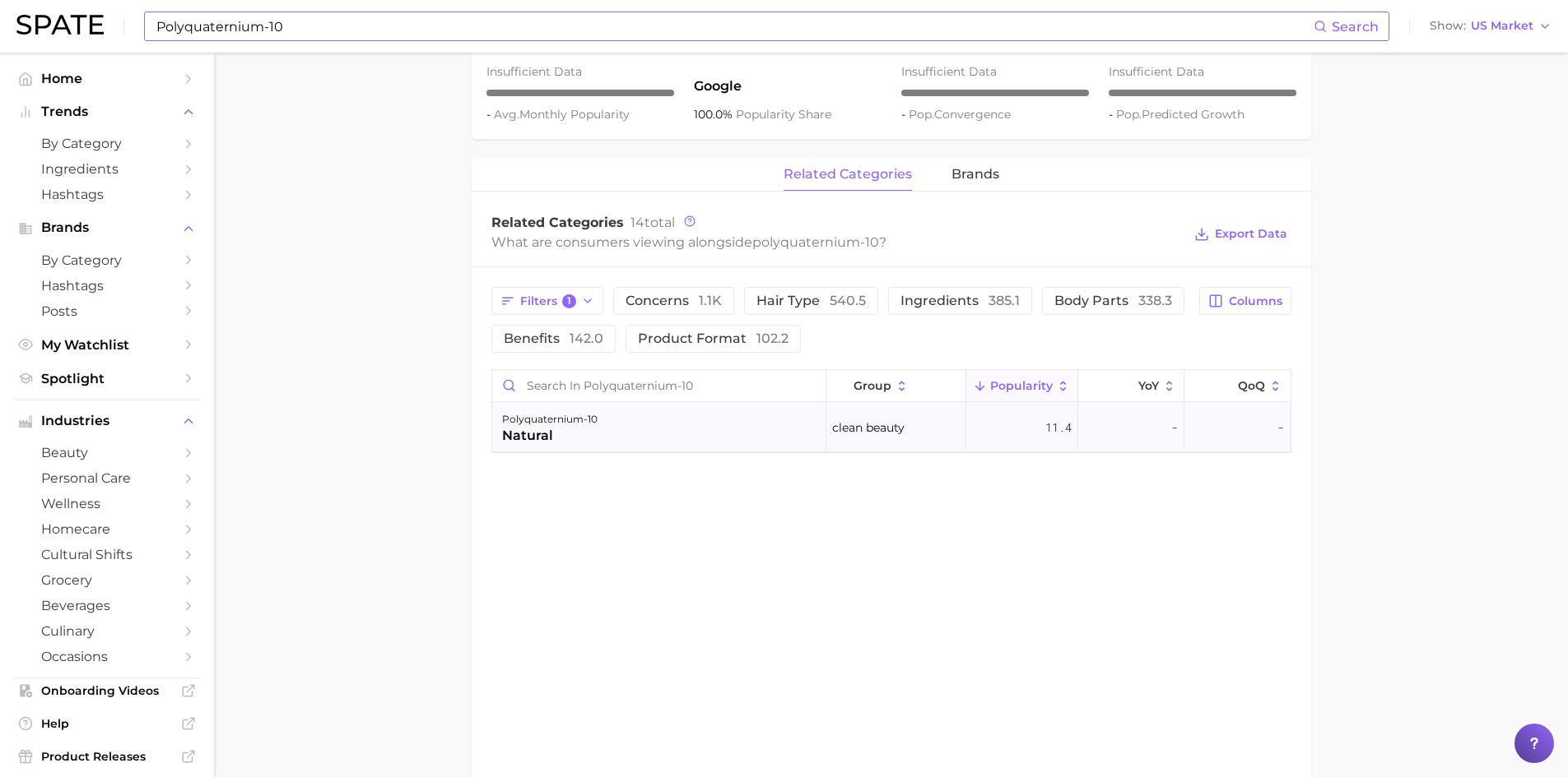
click at [559, 425] on div "polyquaternium-10" at bounding box center [549, 419] width 96 height 19
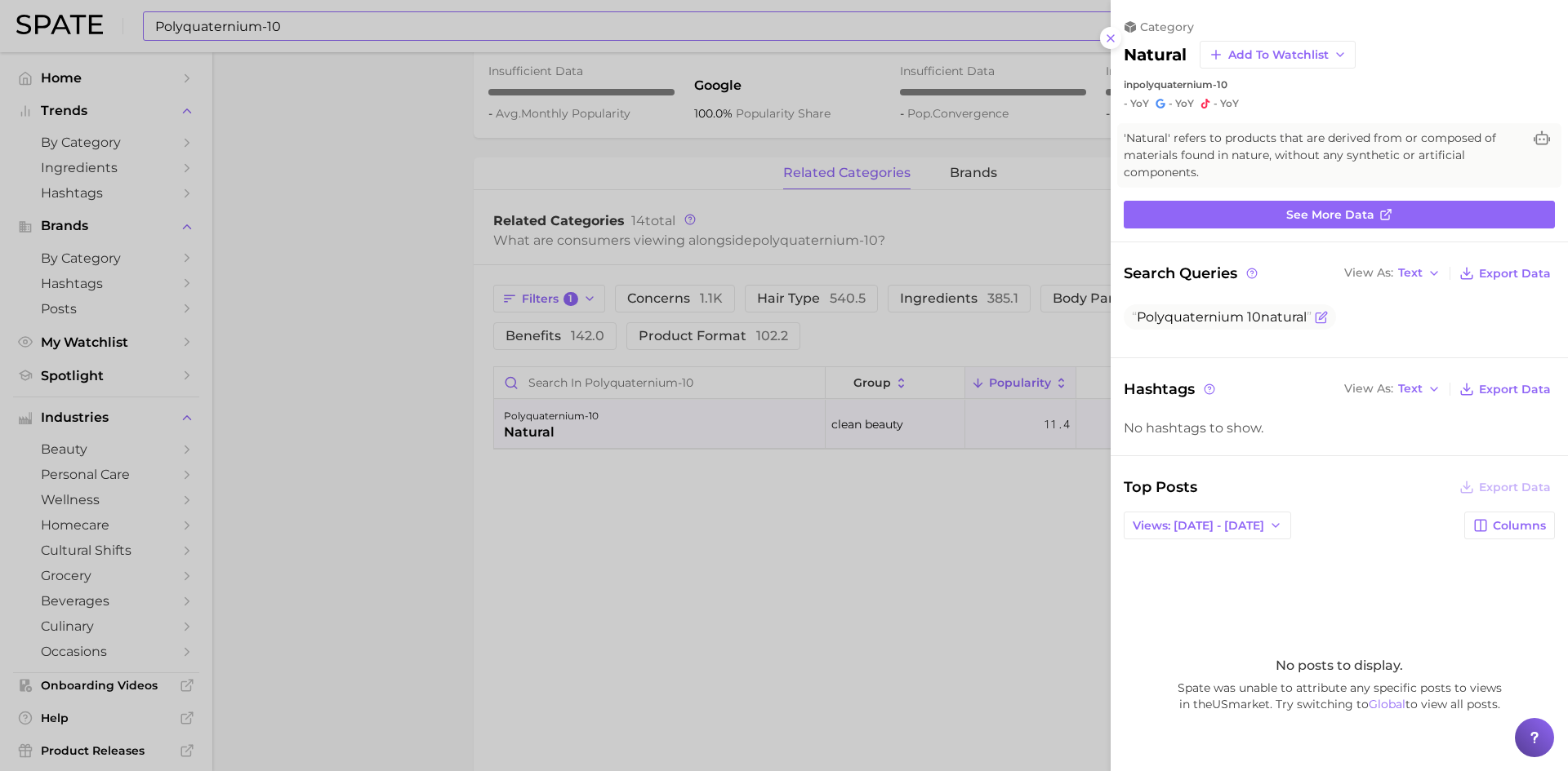
click at [1322, 323] on icon "Flag as miscategorized or irrelevant" at bounding box center [1322, 318] width 13 height 13
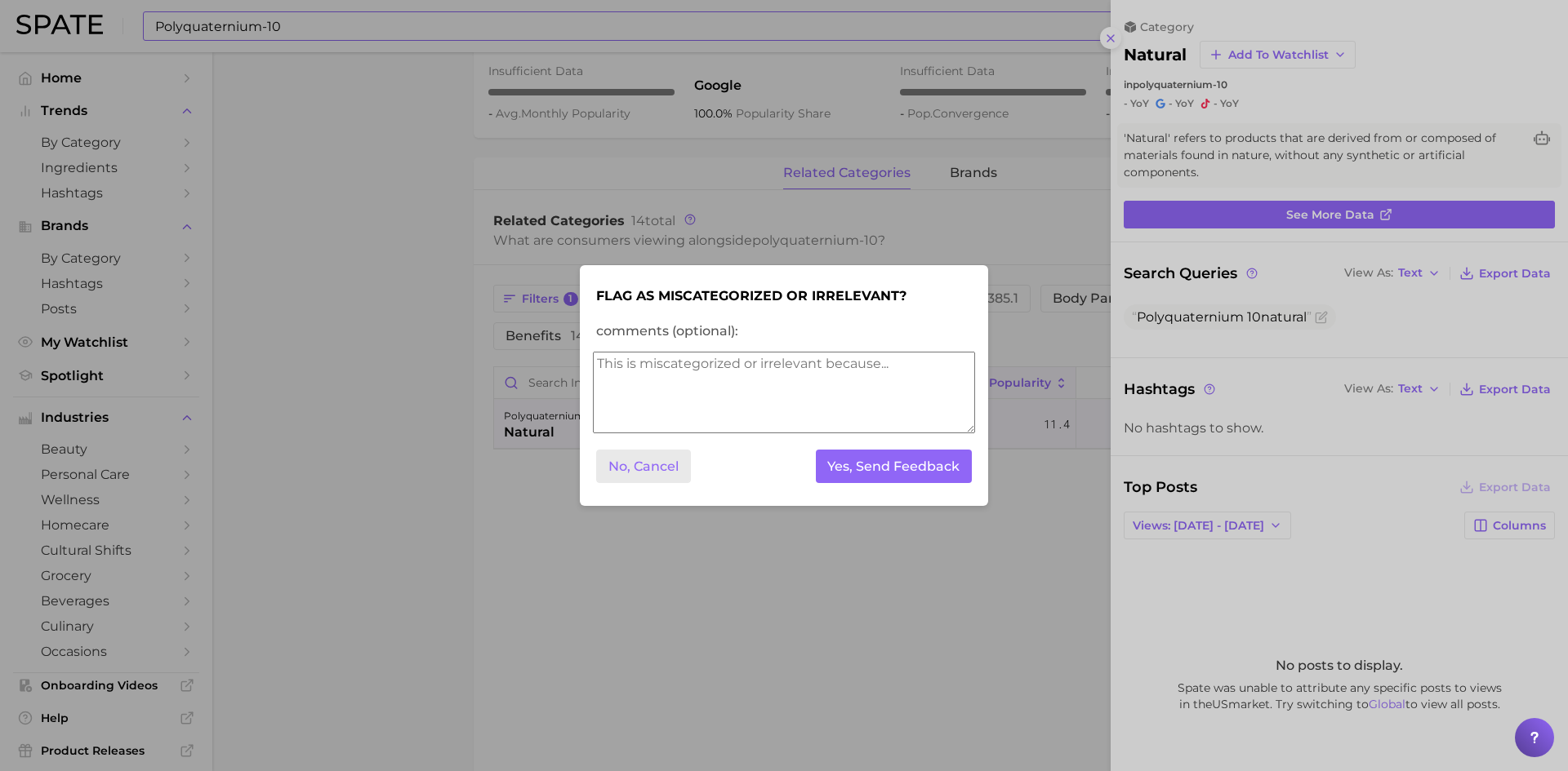
click at [659, 469] on button "No, Cancel" at bounding box center [644, 467] width 95 height 34
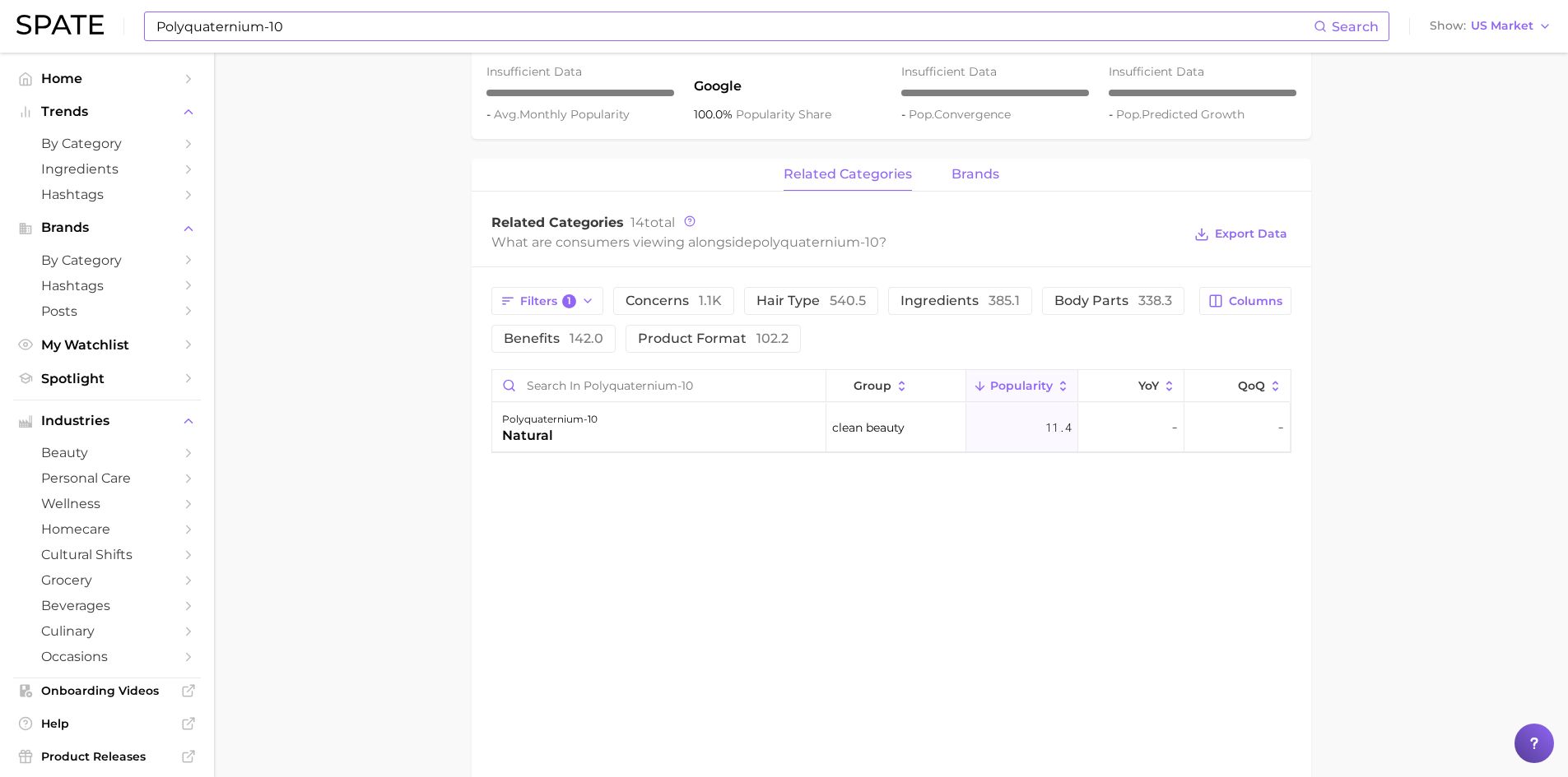
click at [970, 177] on span "brands" at bounding box center [975, 174] width 47 height 14
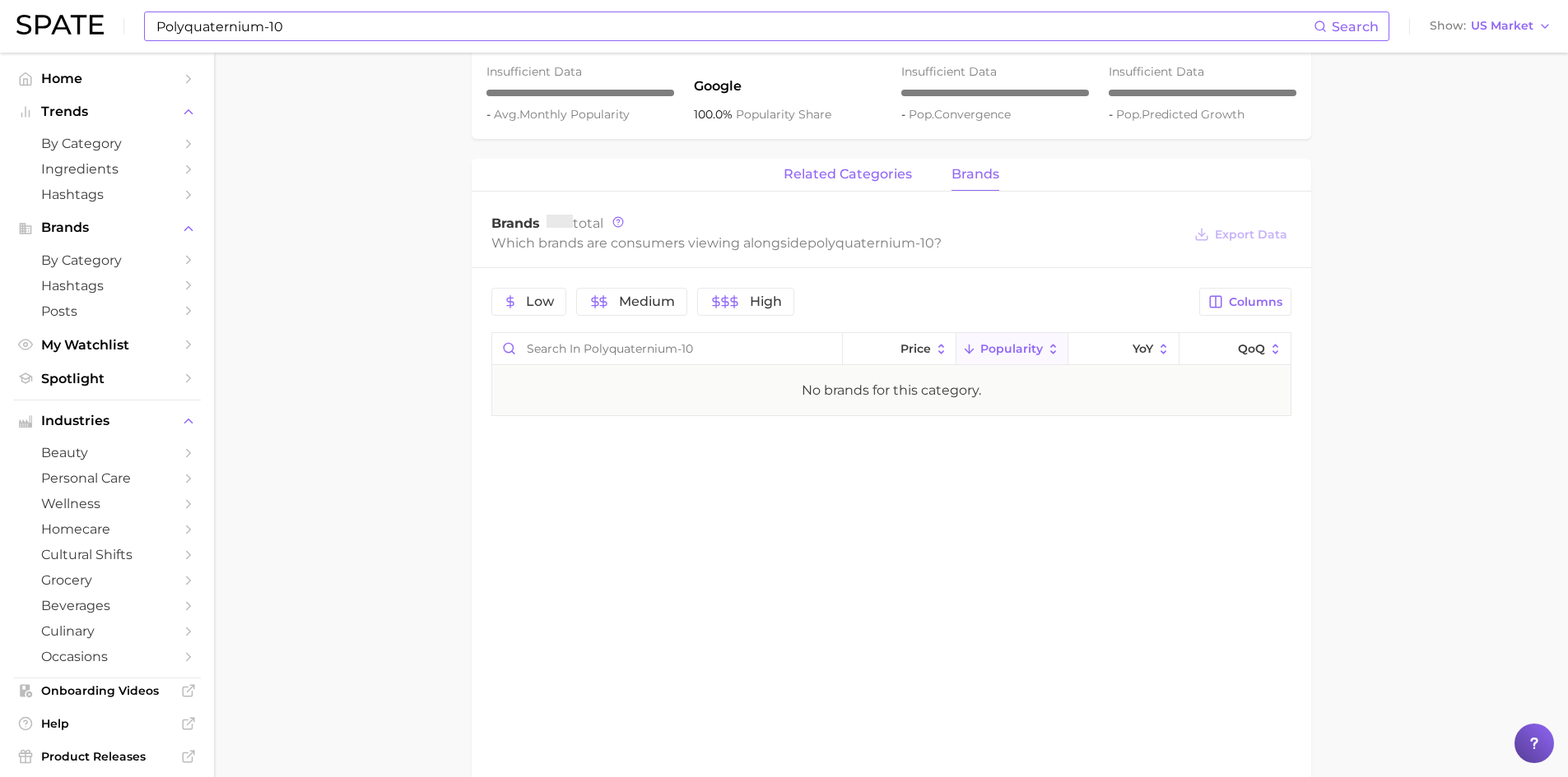
click at [888, 175] on span "related categories" at bounding box center [847, 174] width 128 height 14
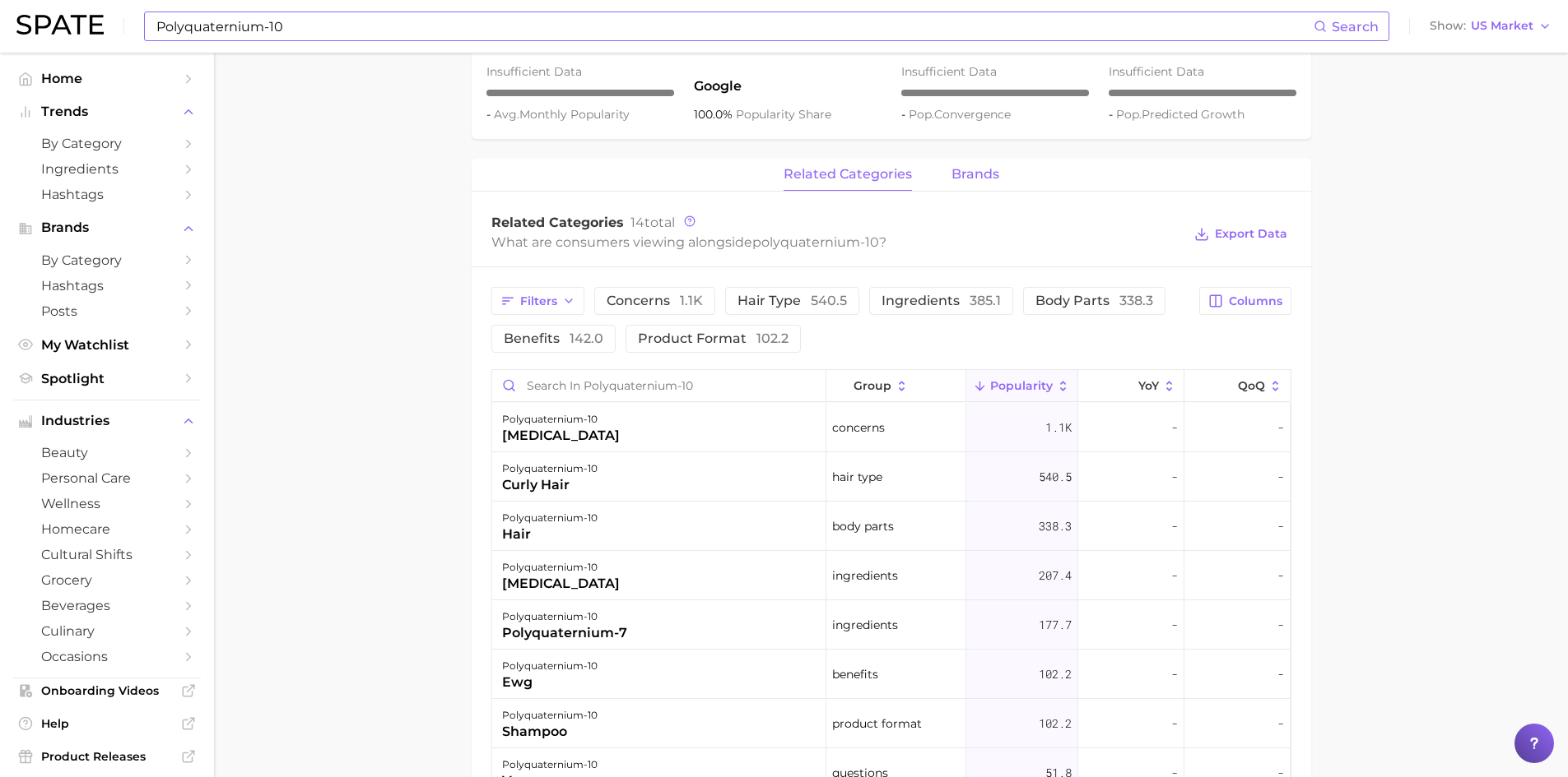
click at [976, 173] on span "brands" at bounding box center [975, 174] width 47 height 14
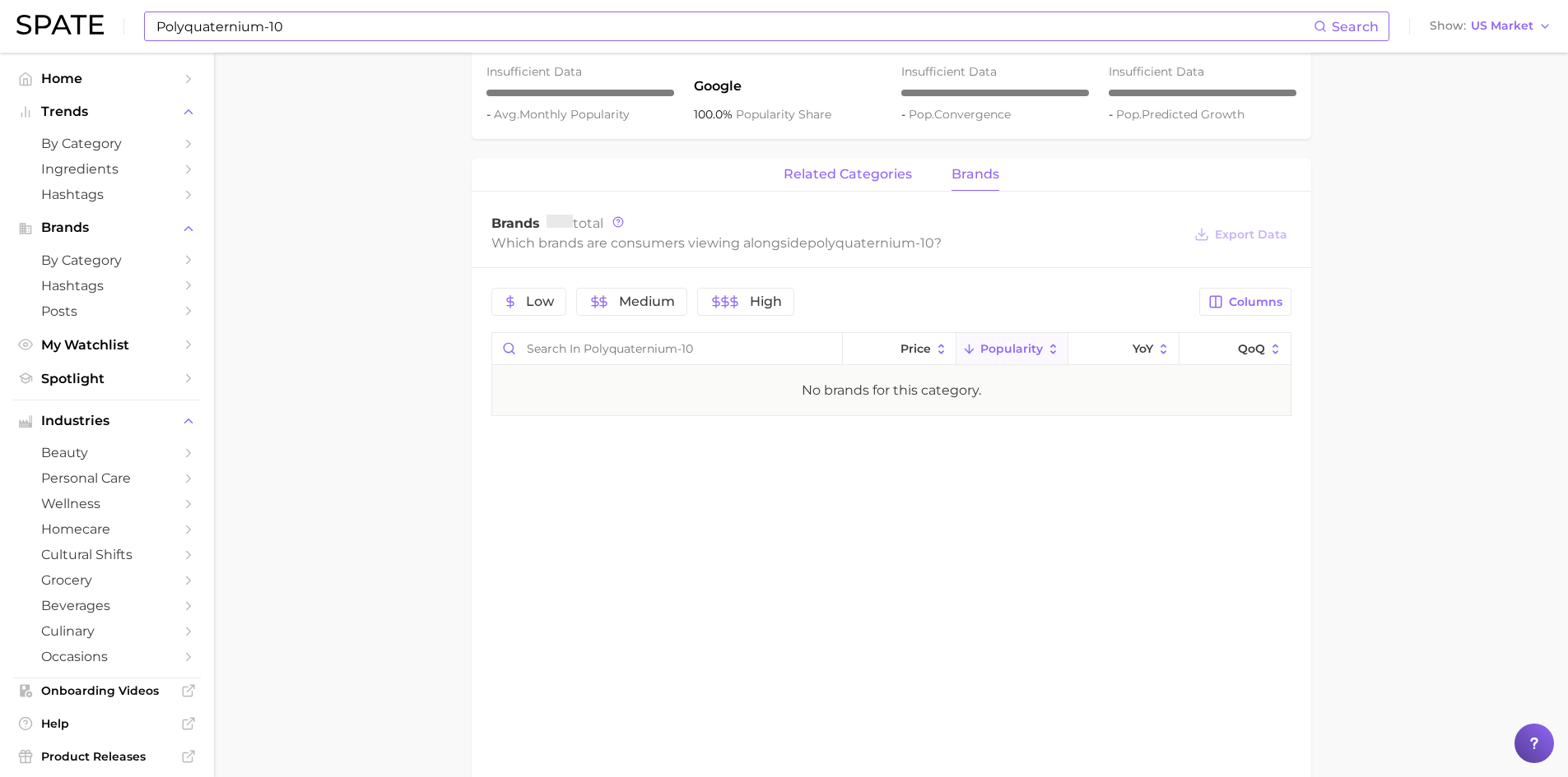
click at [874, 171] on span "related categories" at bounding box center [847, 174] width 128 height 14
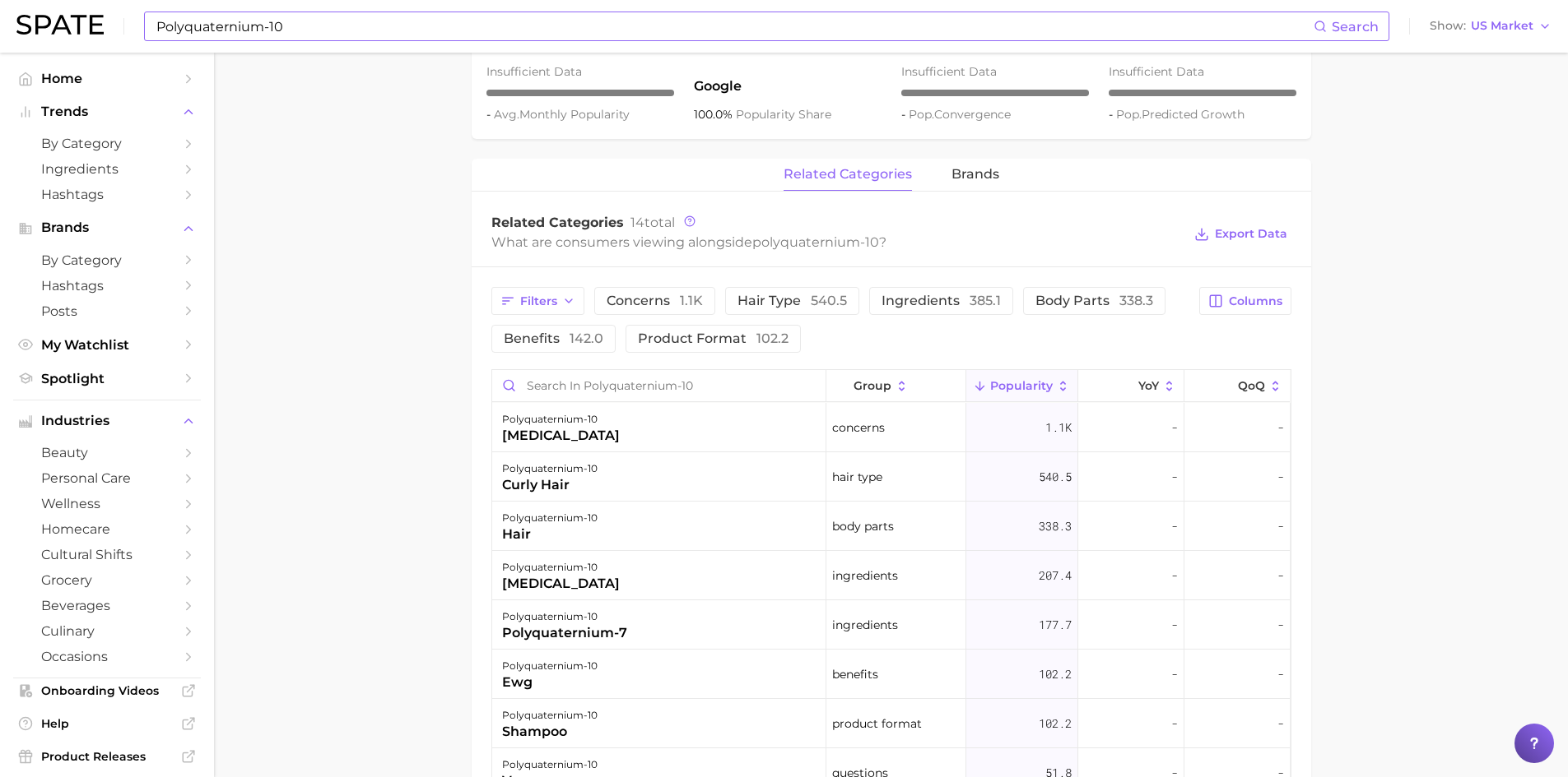
scroll to position [741, 0]
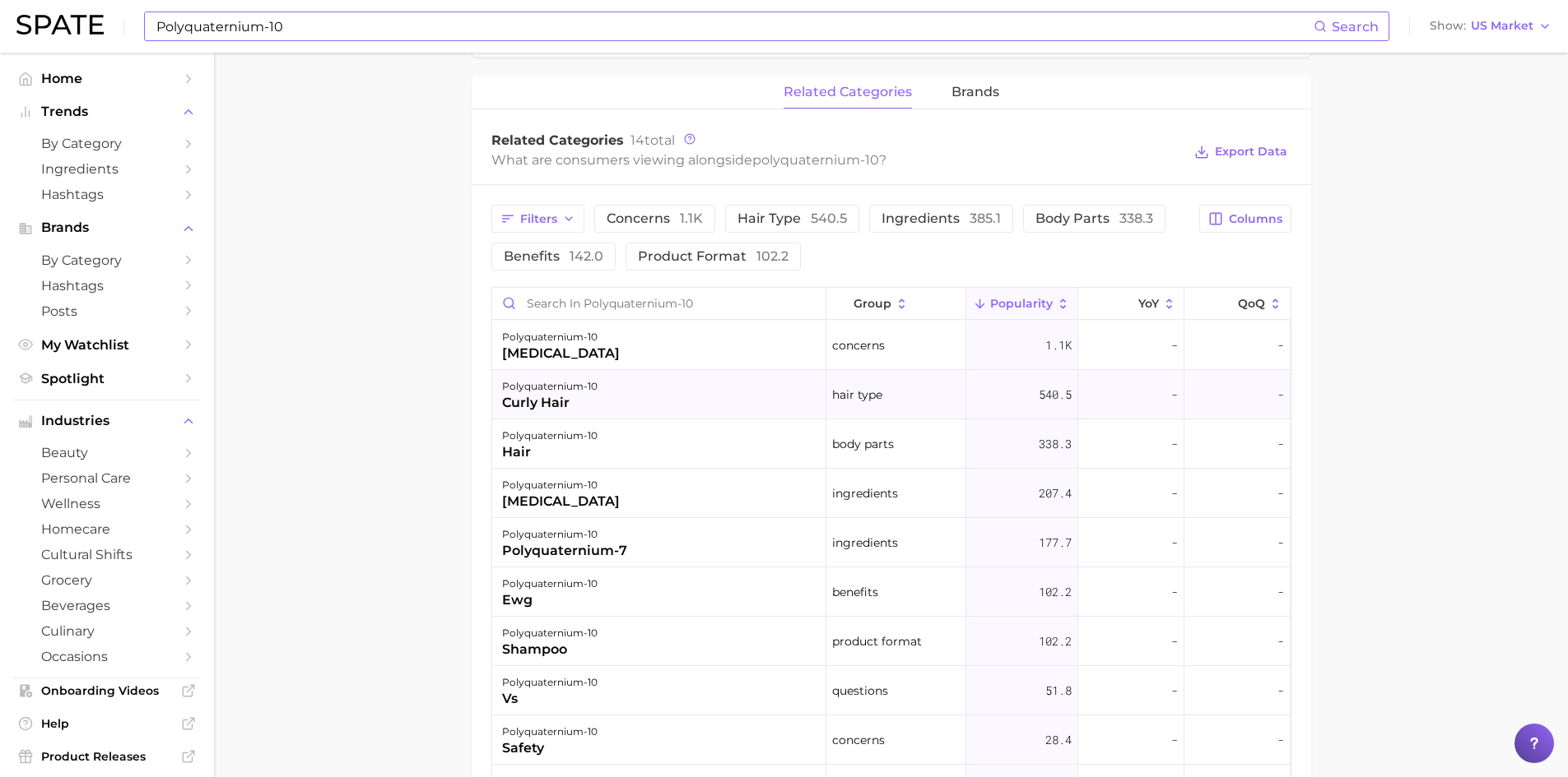
click at [535, 401] on div "curly hair" at bounding box center [549, 402] width 96 height 19
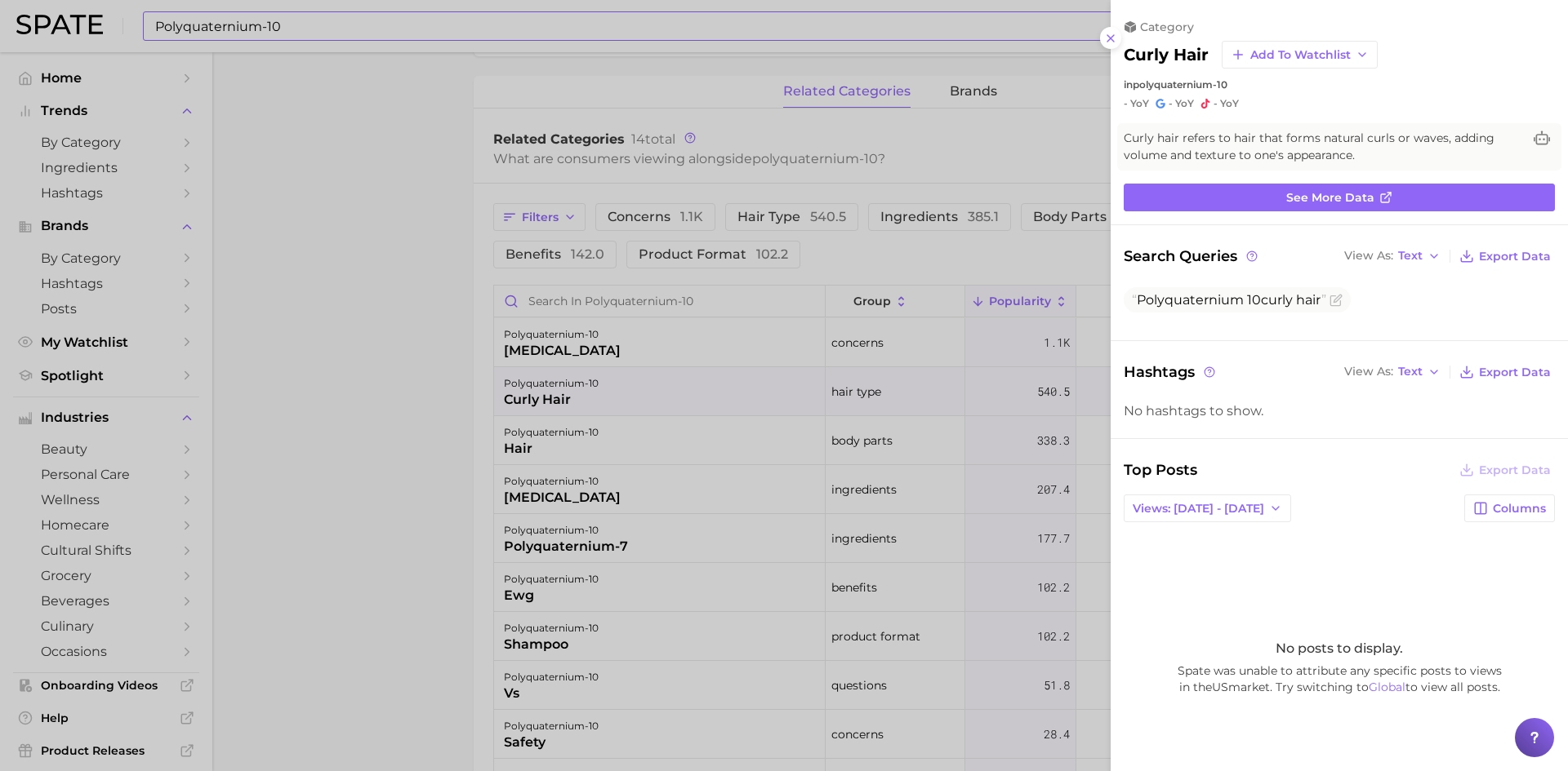
click at [546, 346] on div at bounding box center [784, 385] width 1568 height 771
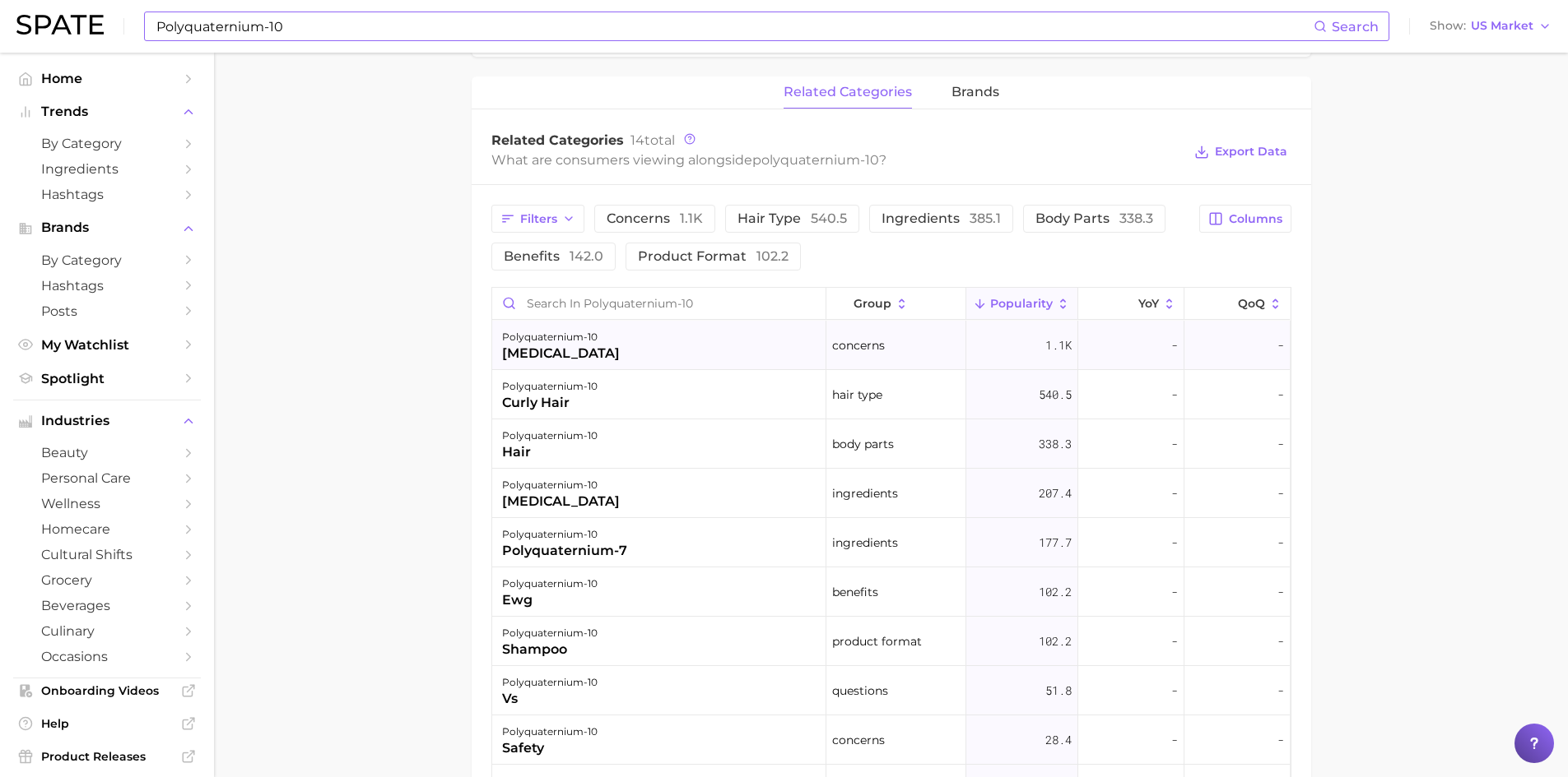
click at [550, 347] on div "[MEDICAL_DATA]" at bounding box center [560, 353] width 118 height 19
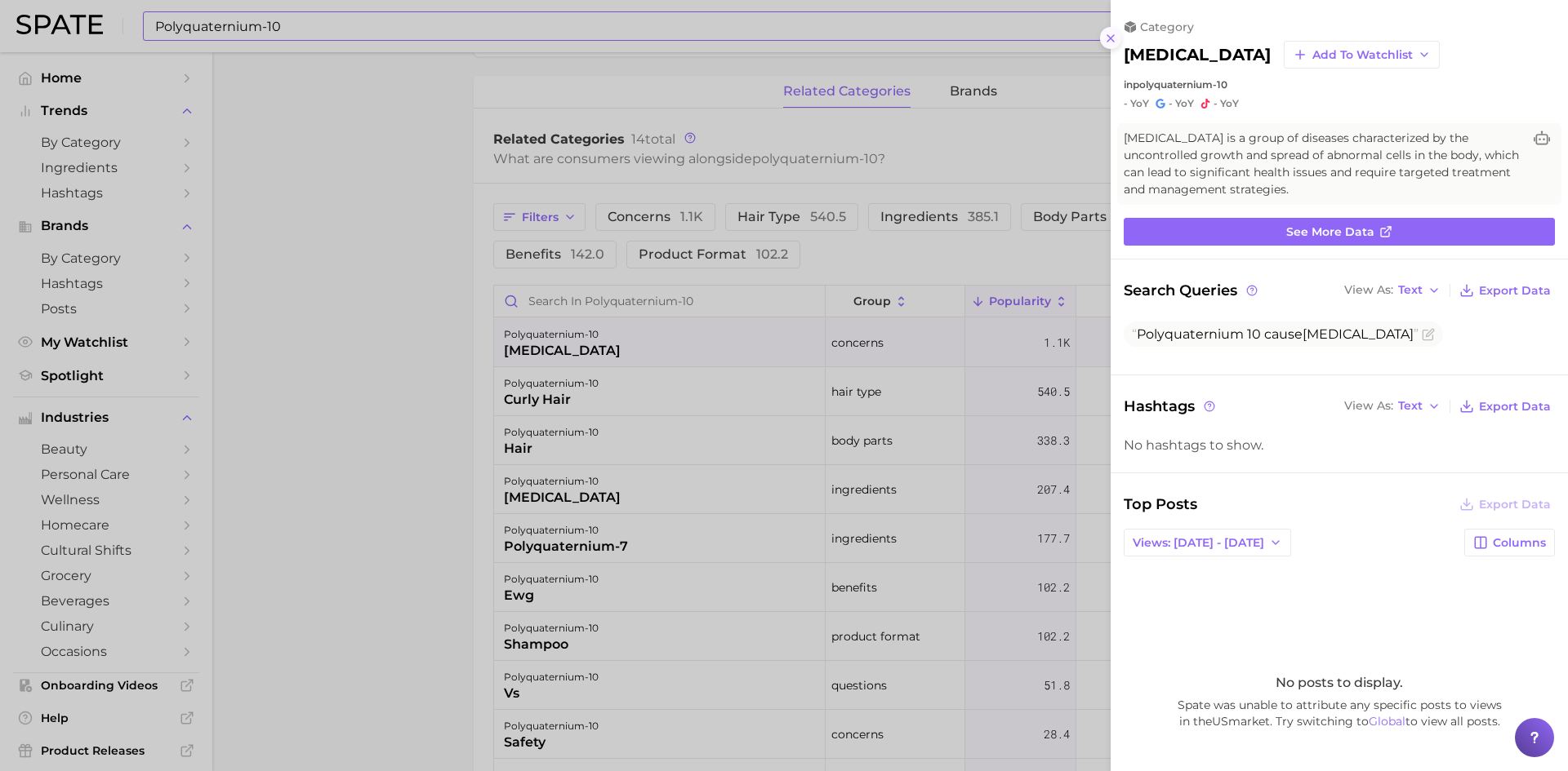
click at [1113, 41] on line at bounding box center [1111, 39] width 7 height 7
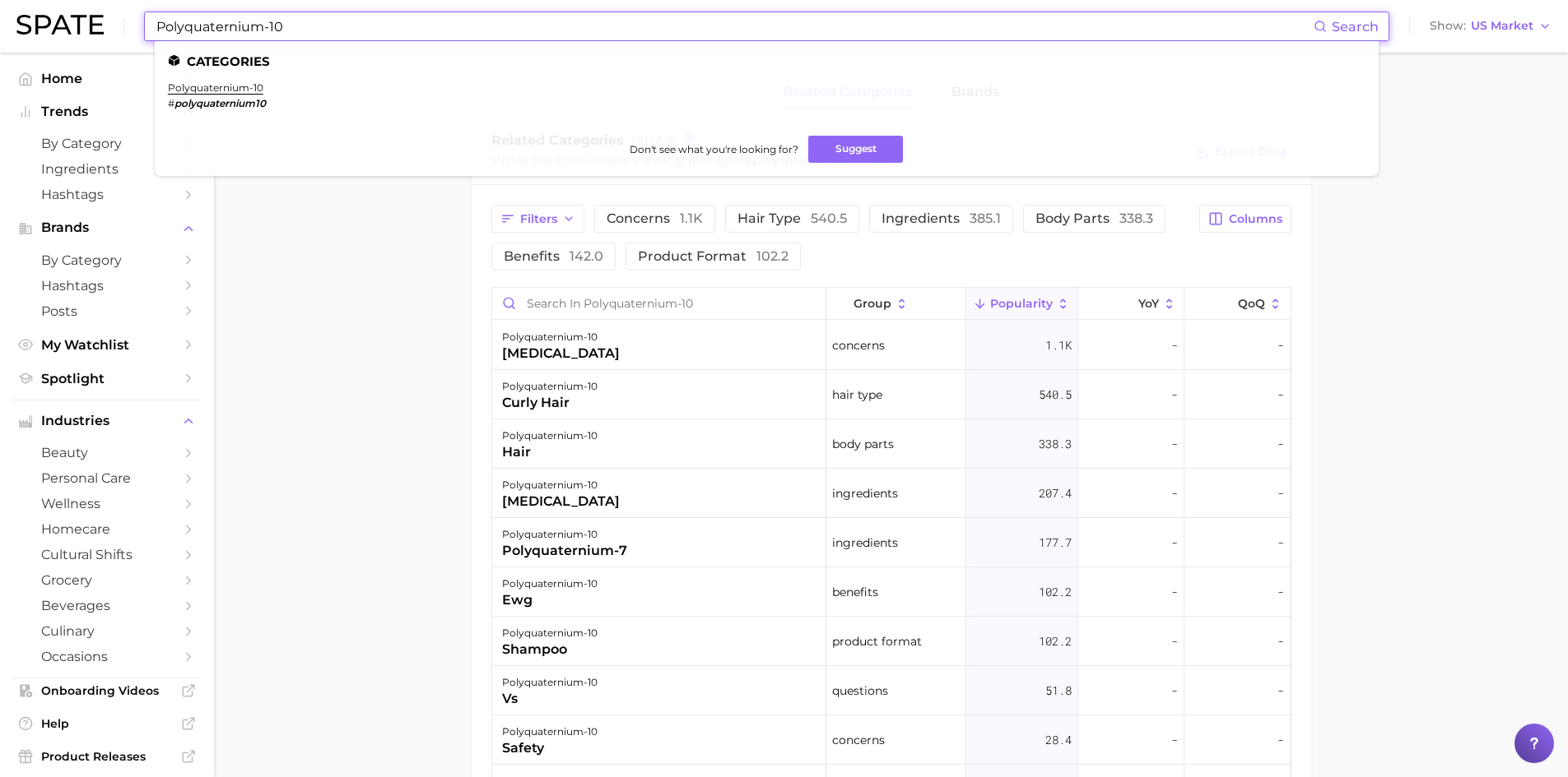
drag, startPoint x: 280, startPoint y: 30, endPoint x: 102, endPoint y: 2, distance: 180.2
click at [102, 2] on div "Polyquaternium-10 Search Categories polyquaternium-10 # polyquaternium10 Don't …" at bounding box center [783, 26] width 1535 height 53
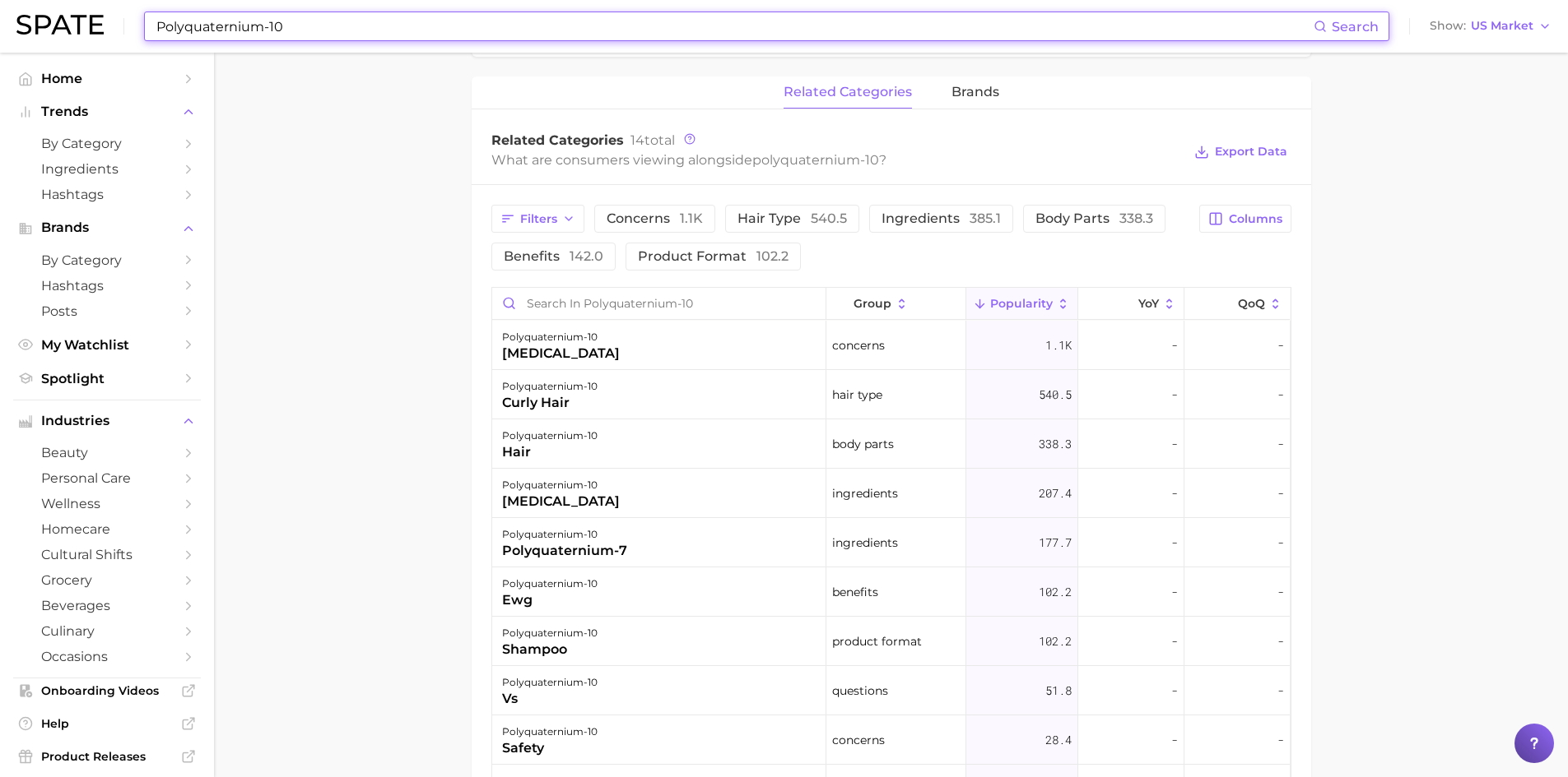
paste input "Sodium Methyl"
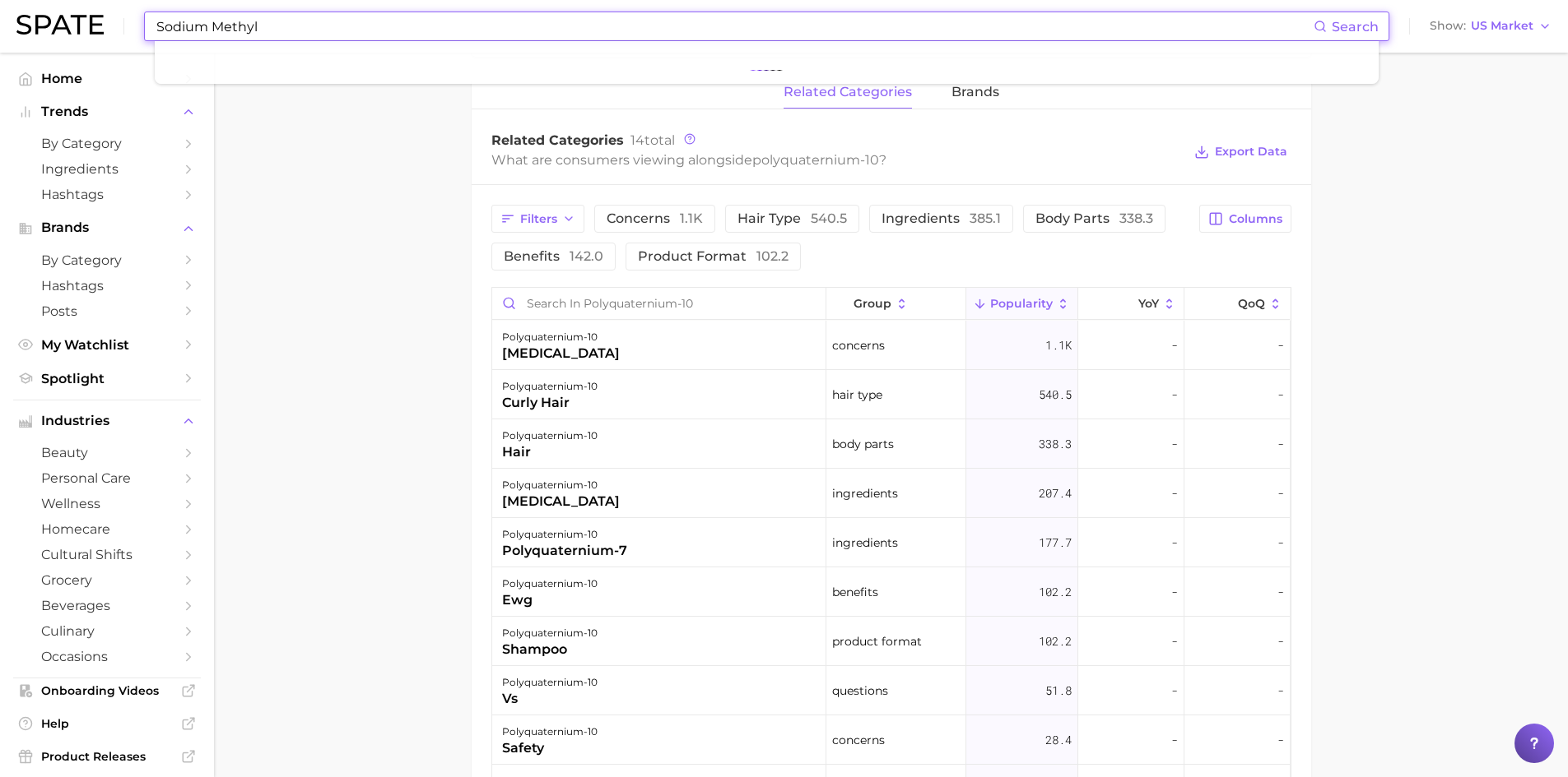
type input "Sodium Methyl"
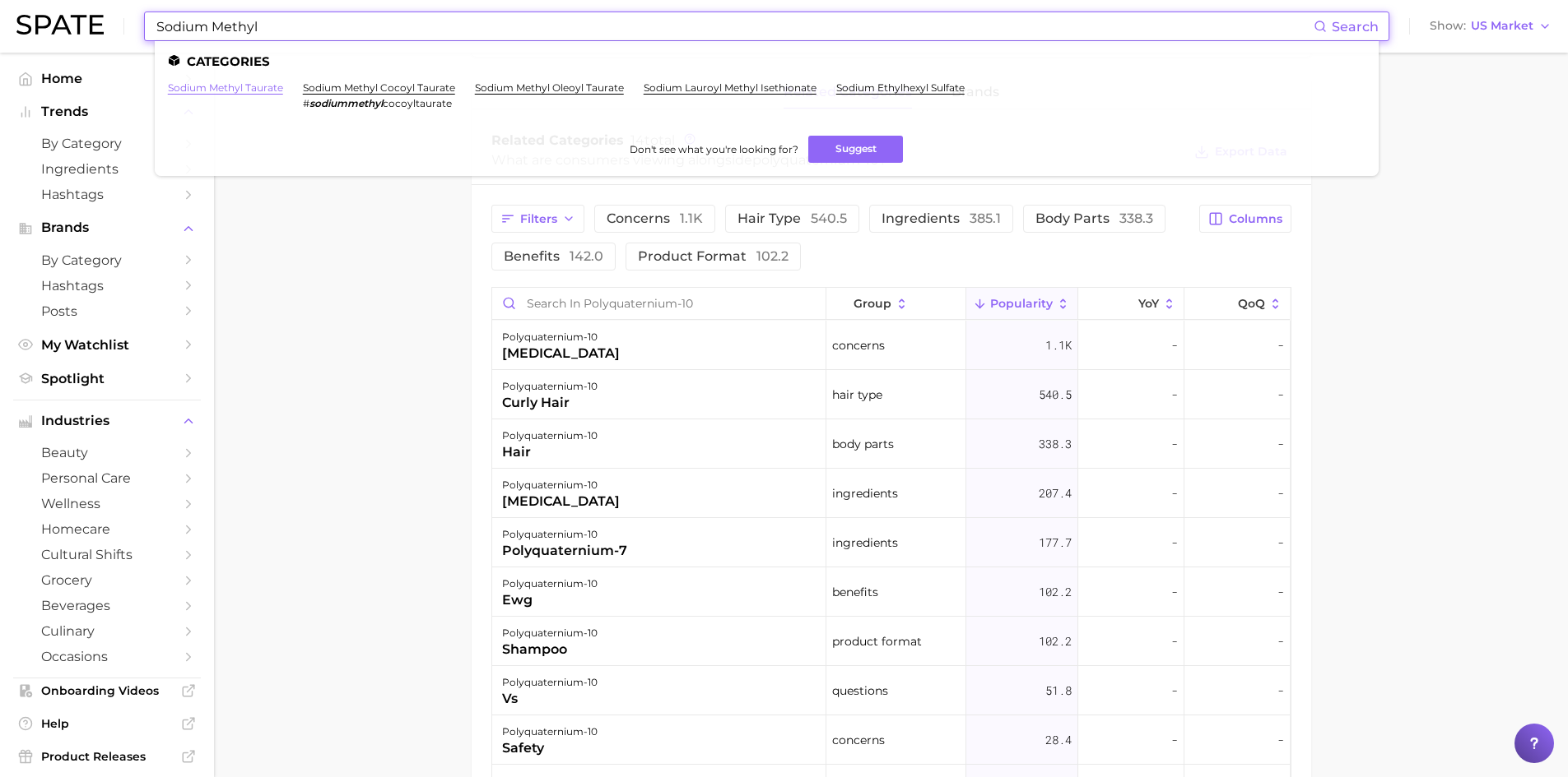
click at [225, 84] on link "sodium methyl taurate" at bounding box center [225, 87] width 115 height 13
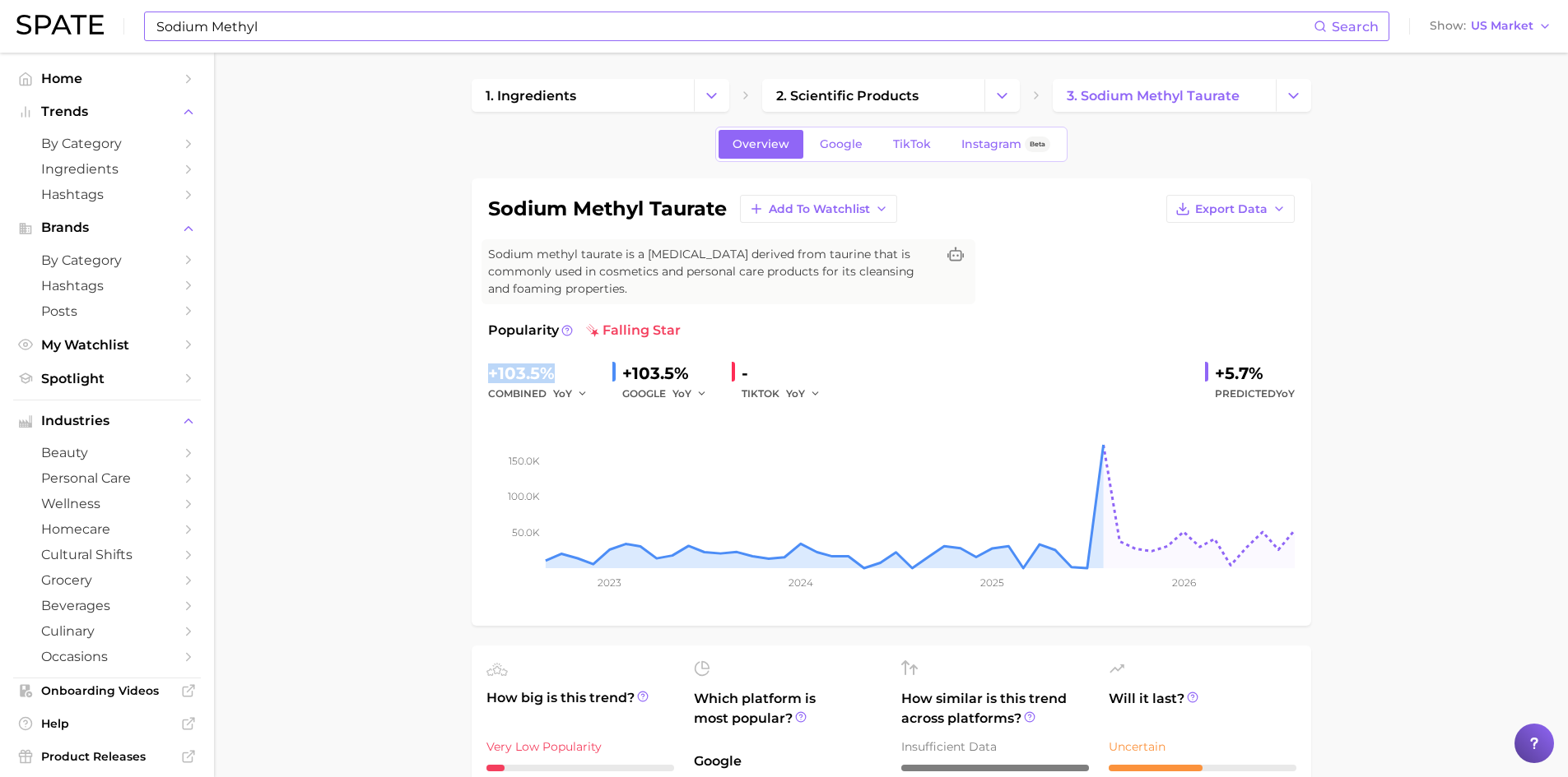
drag, startPoint x: 557, startPoint y: 373, endPoint x: 481, endPoint y: 369, distance: 76.1
click at [481, 369] on div "sodium methyl taurate Add to Watchlist Export Data Sodium methyl taurate is a […" at bounding box center [891, 402] width 839 height 447
copy div "+103.5%"
drag, startPoint x: 1217, startPoint y: 377, endPoint x: 1271, endPoint y: 369, distance: 54.6
click at [1271, 369] on div "+5.7%" at bounding box center [1254, 373] width 80 height 26
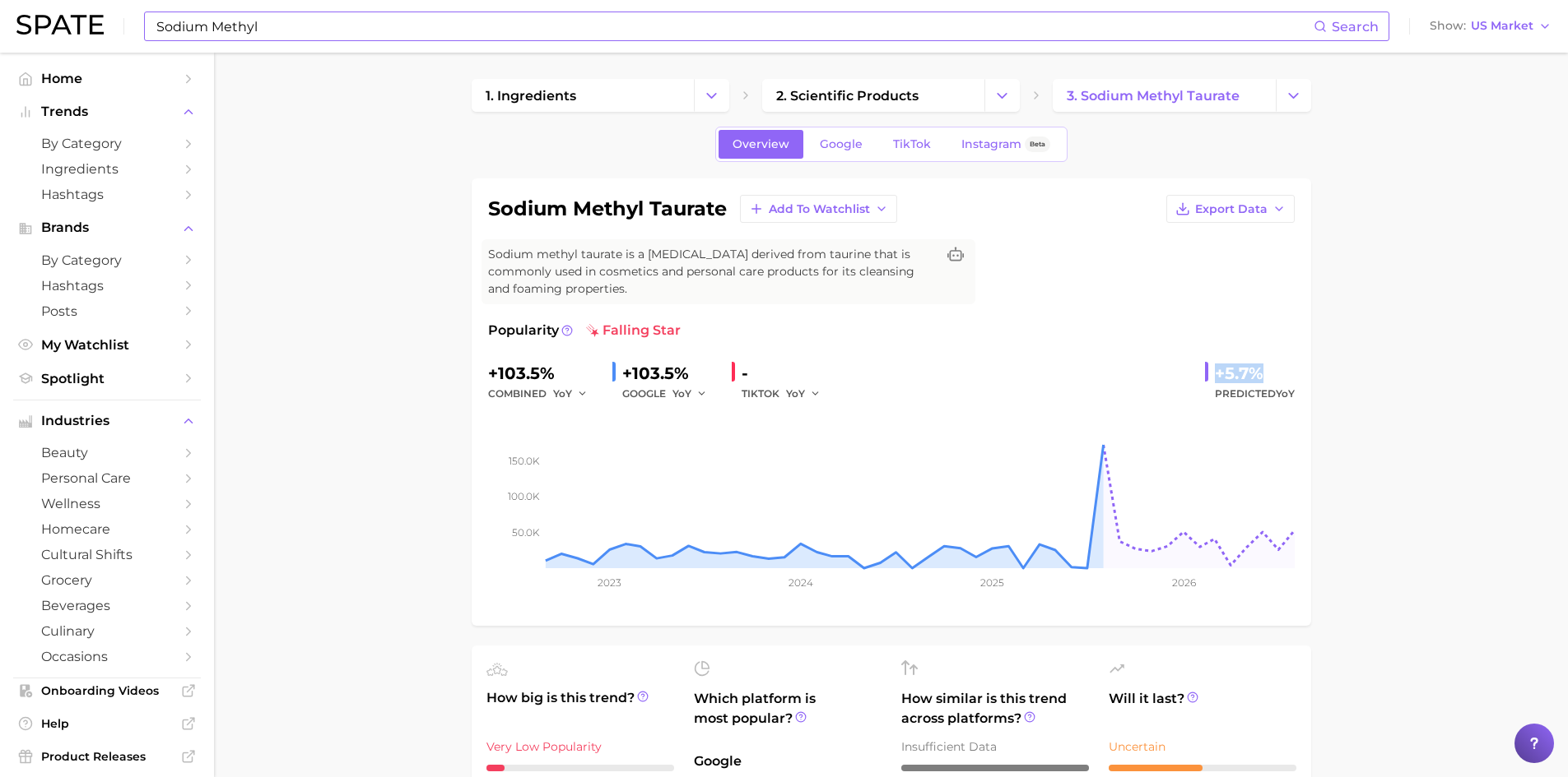
copy div "+5.7%"
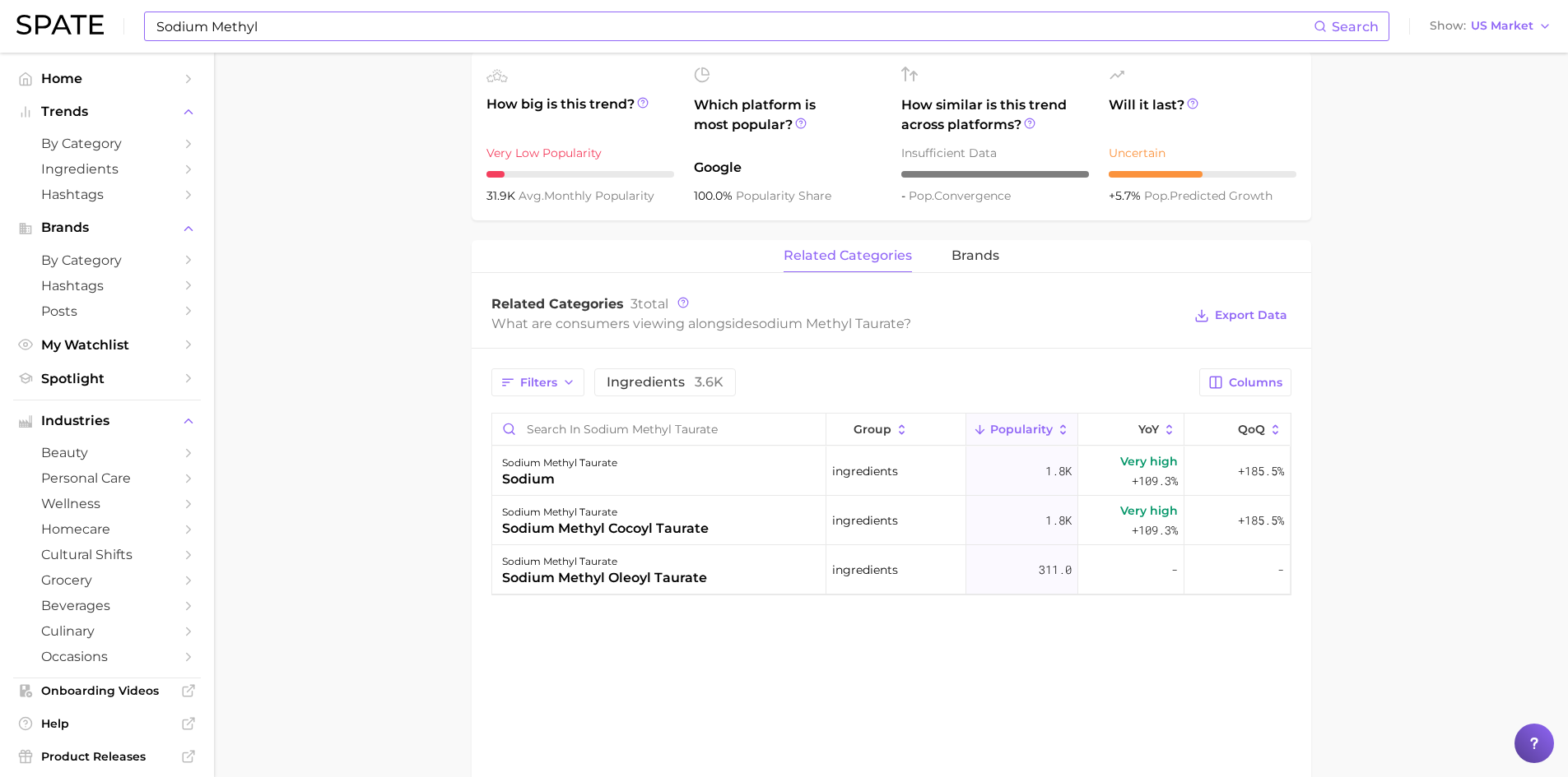
scroll to position [658, 0]
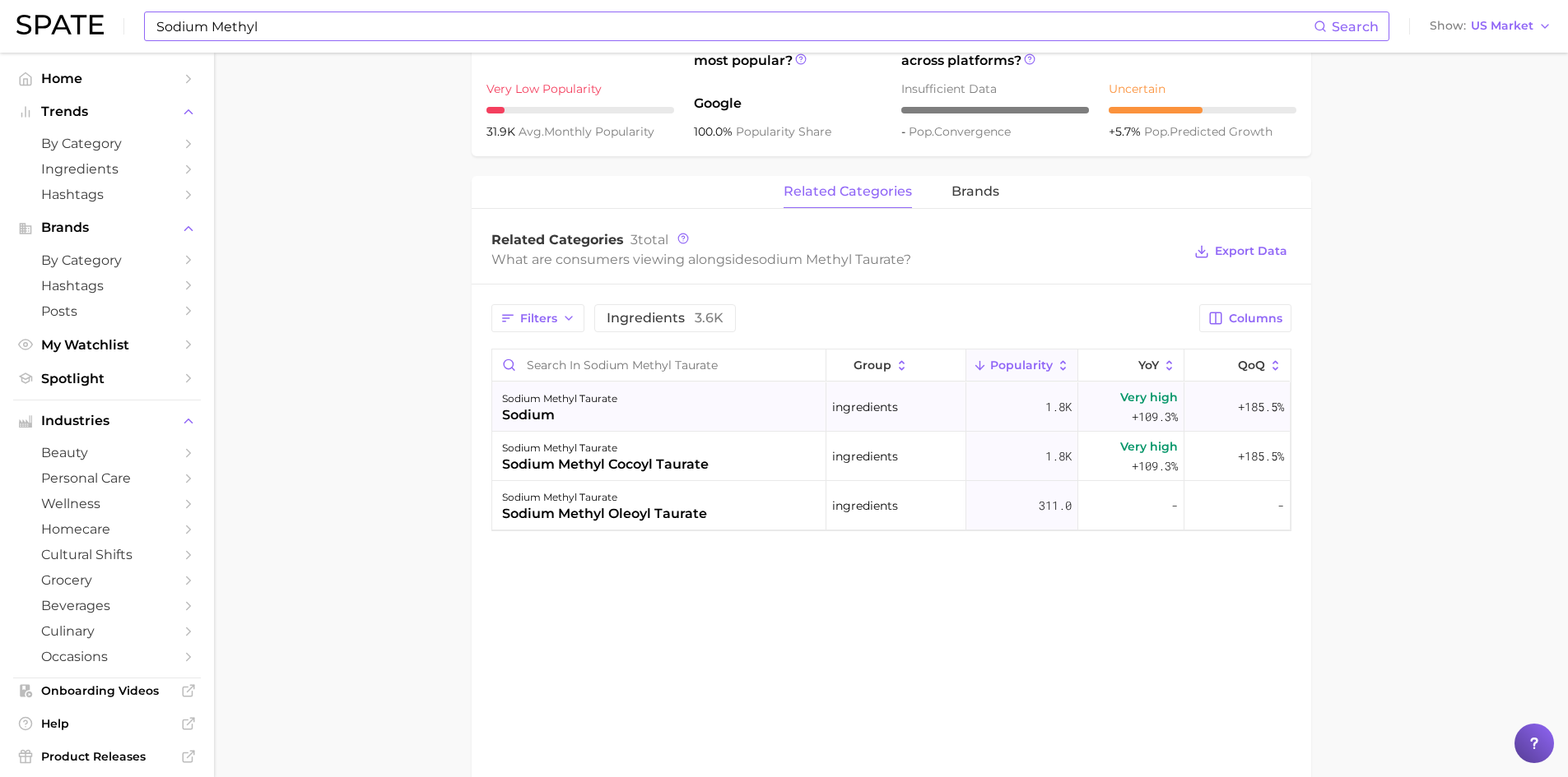
click at [564, 405] on div "sodium methyl taurate" at bounding box center [559, 398] width 115 height 19
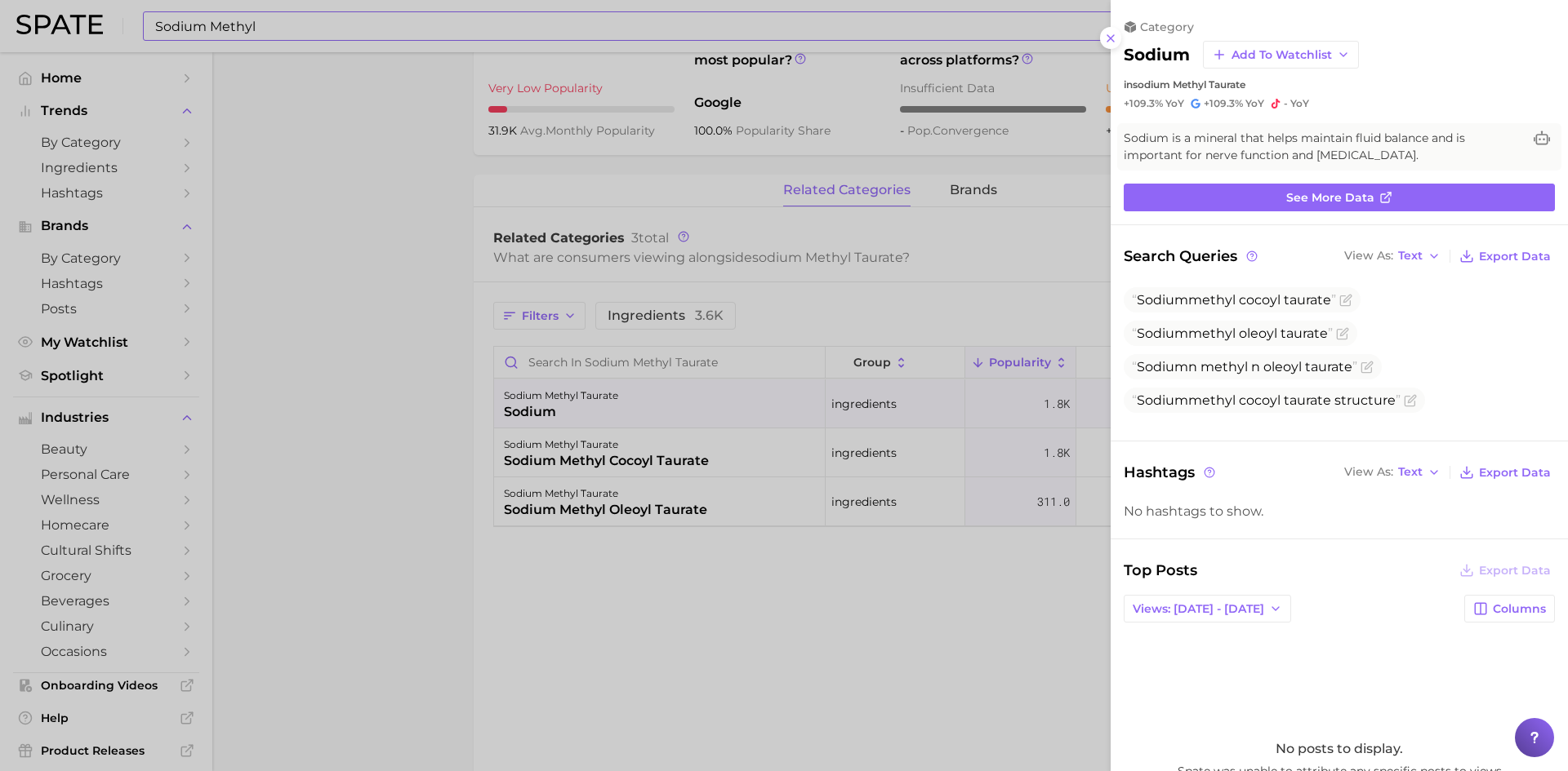
click at [538, 457] on div at bounding box center [784, 385] width 1568 height 771
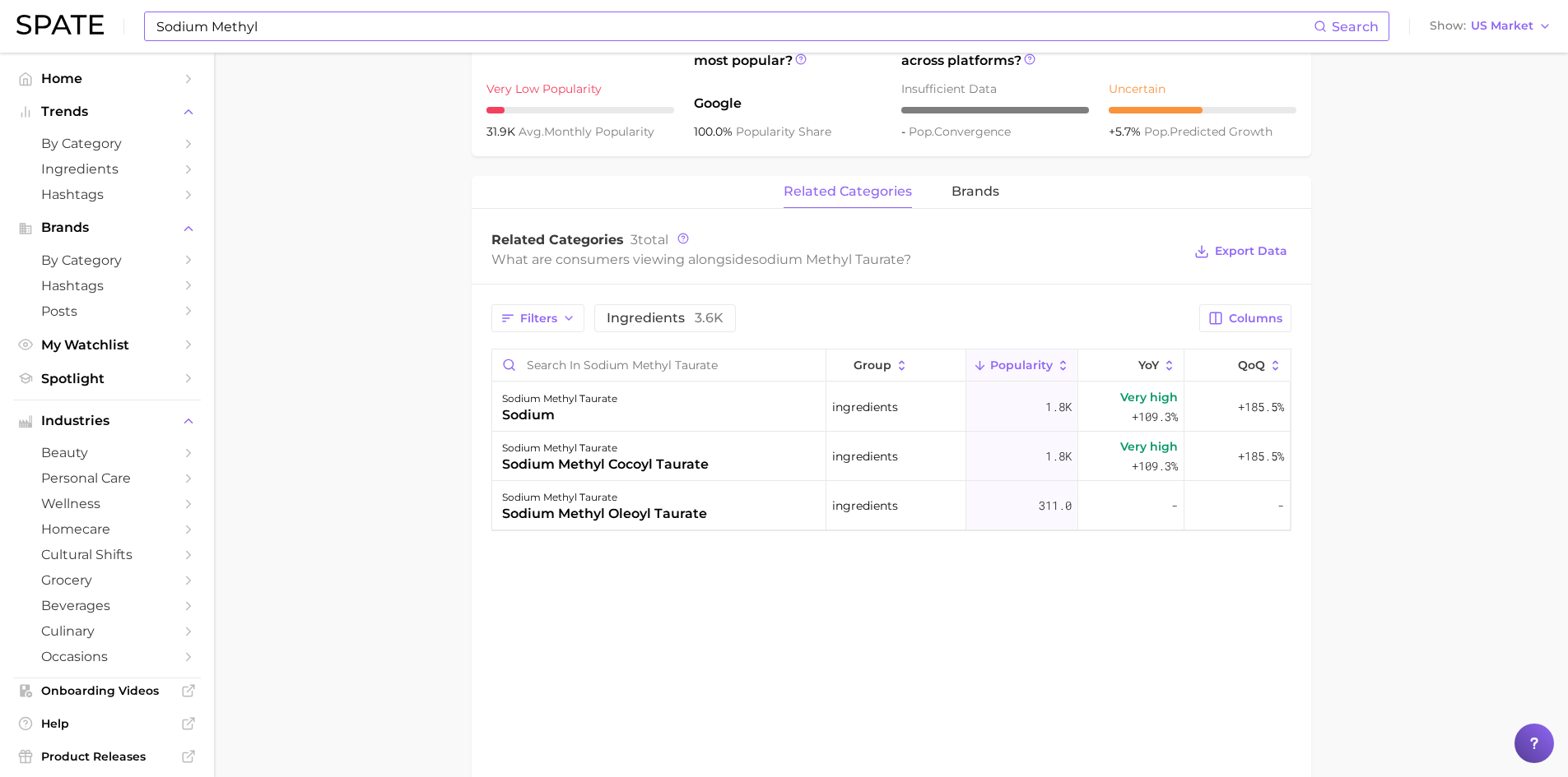
click at [542, 462] on div "sodium methyl cocoyl taurate" at bounding box center [605, 464] width 207 height 19
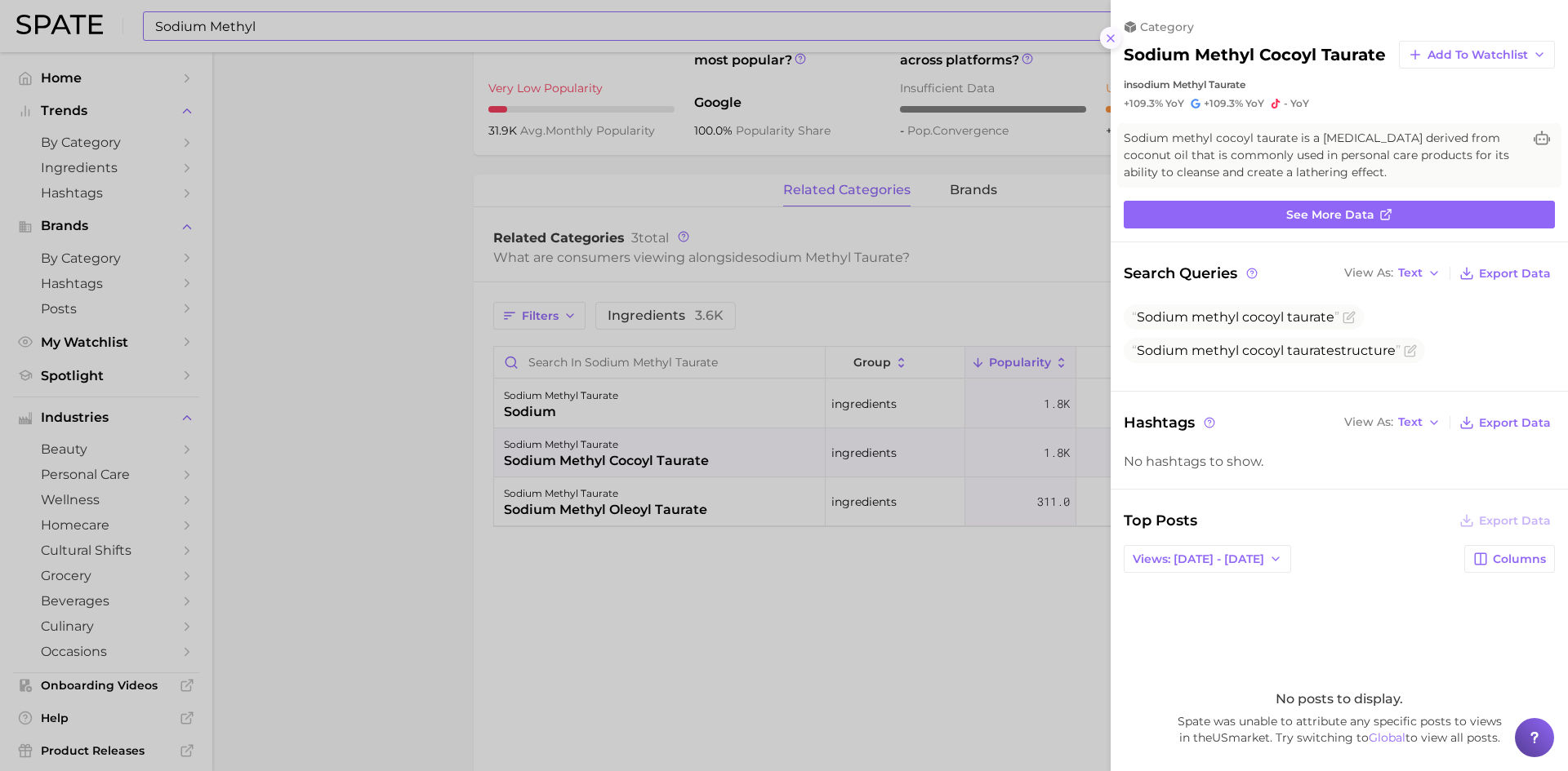
click at [1108, 34] on icon at bounding box center [1111, 39] width 13 height 13
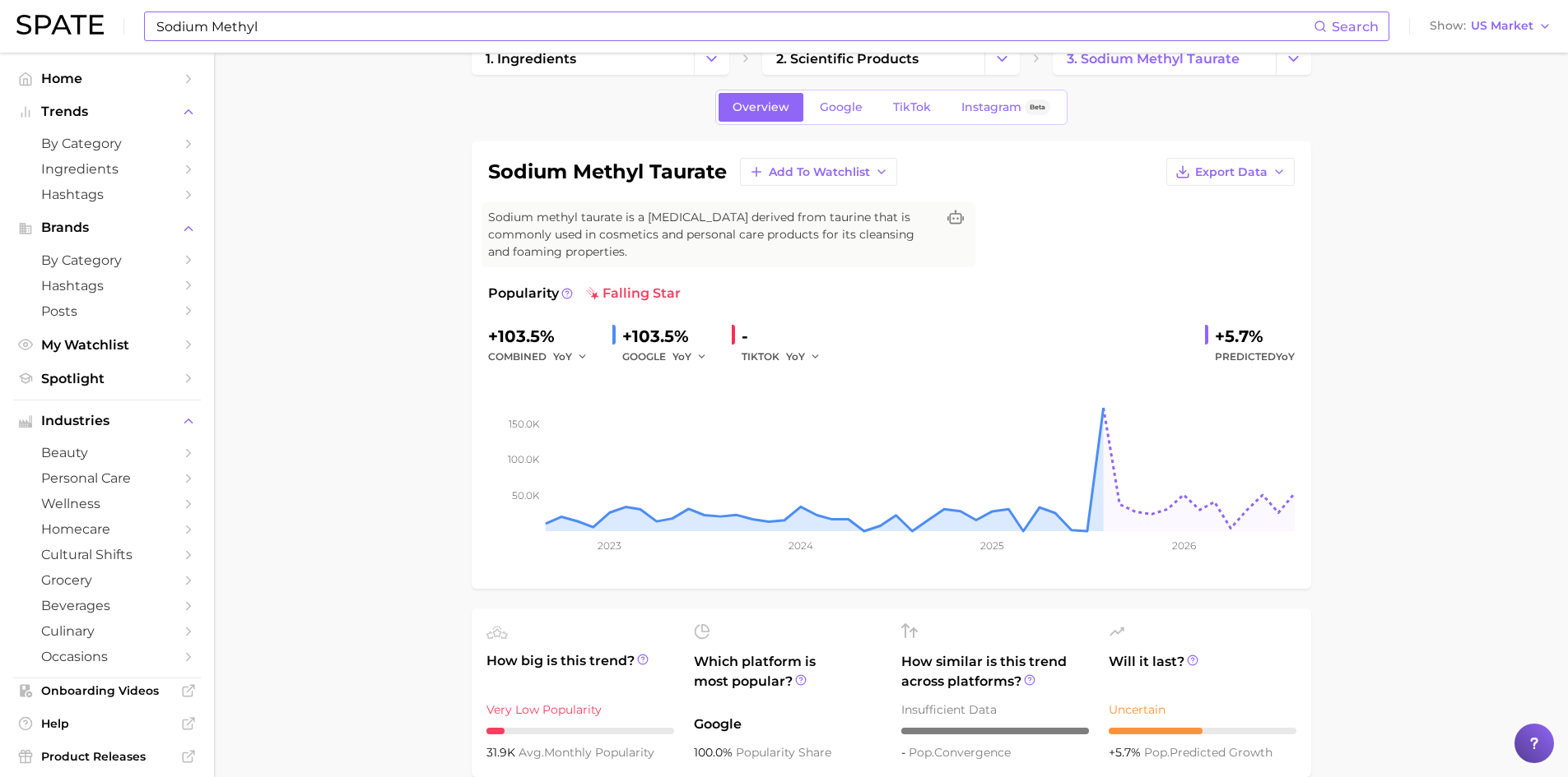
scroll to position [0, 0]
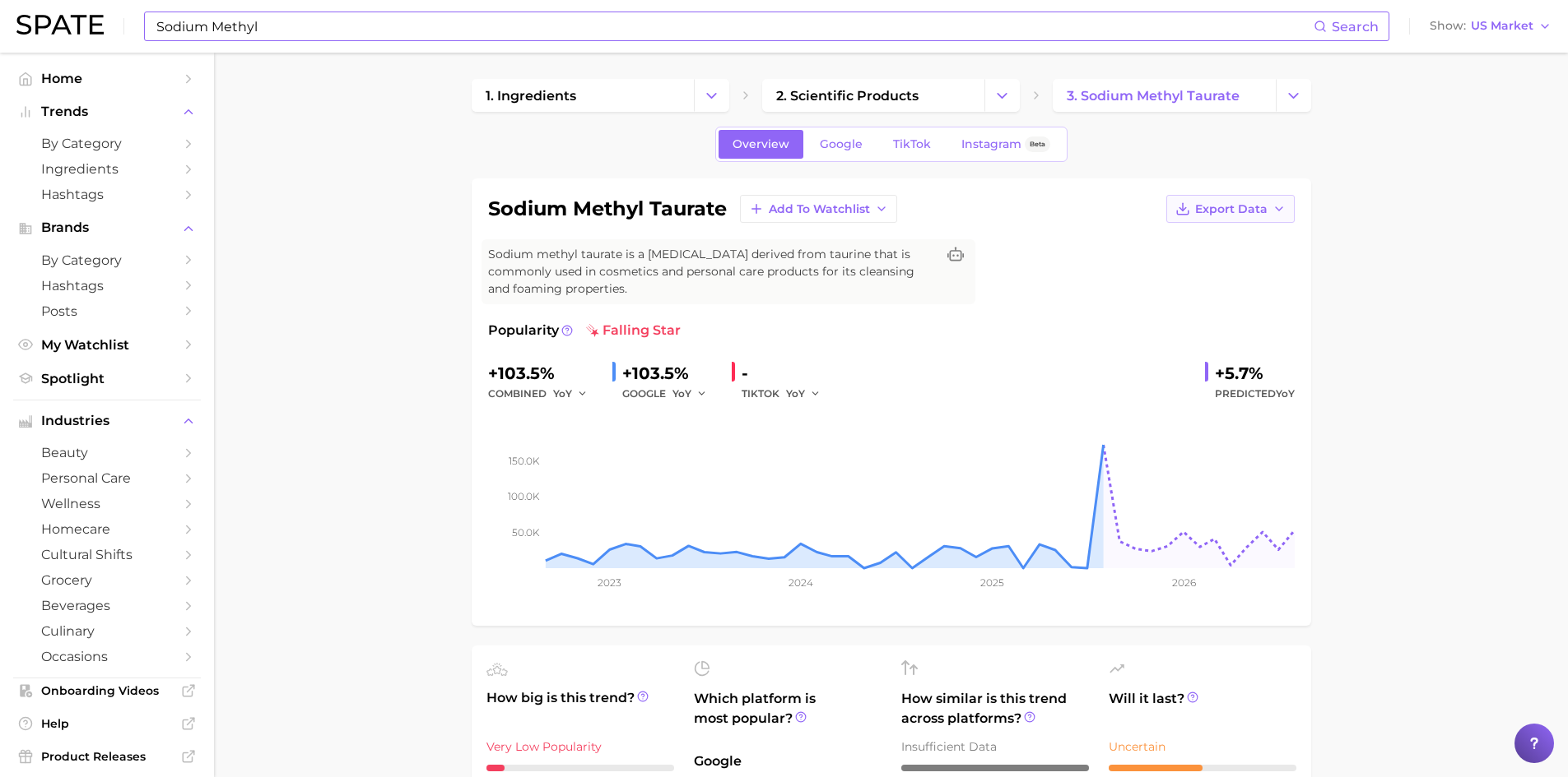
click at [1241, 214] on span "Export Data" at bounding box center [1231, 209] width 72 height 14
click at [1203, 268] on span "Time Series Image" at bounding box center [1197, 269] width 110 height 14
